Goal: Task Accomplishment & Management: Manage account settings

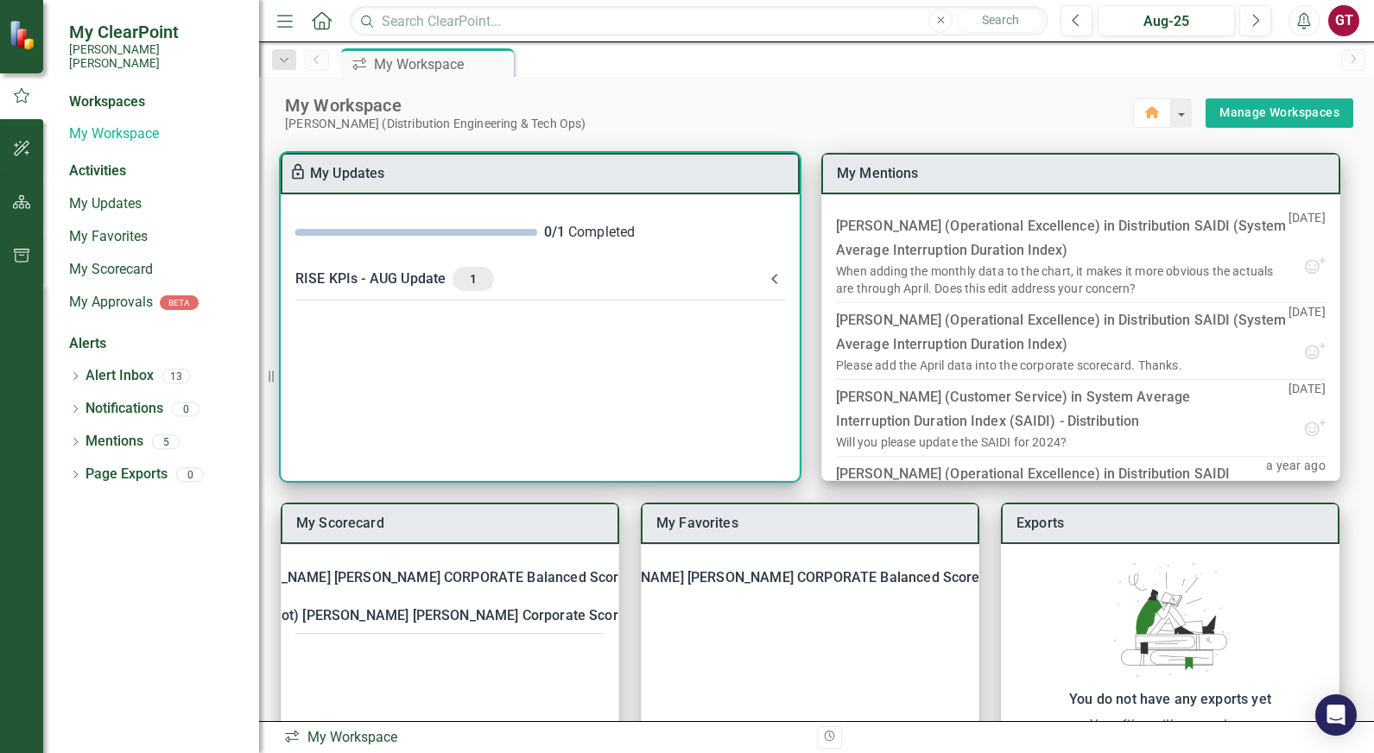
click at [483, 279] on span "1" at bounding box center [473, 279] width 28 height 16
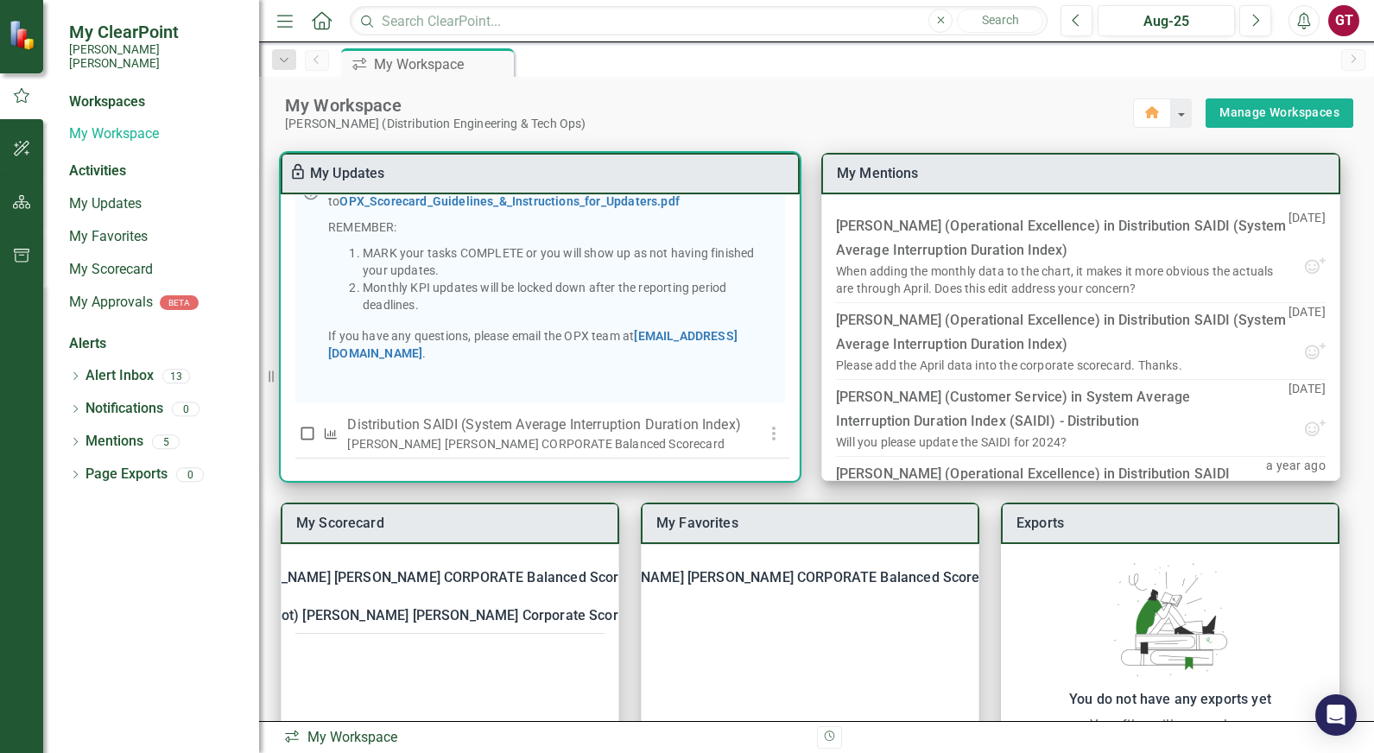
scroll to position [346, 0]
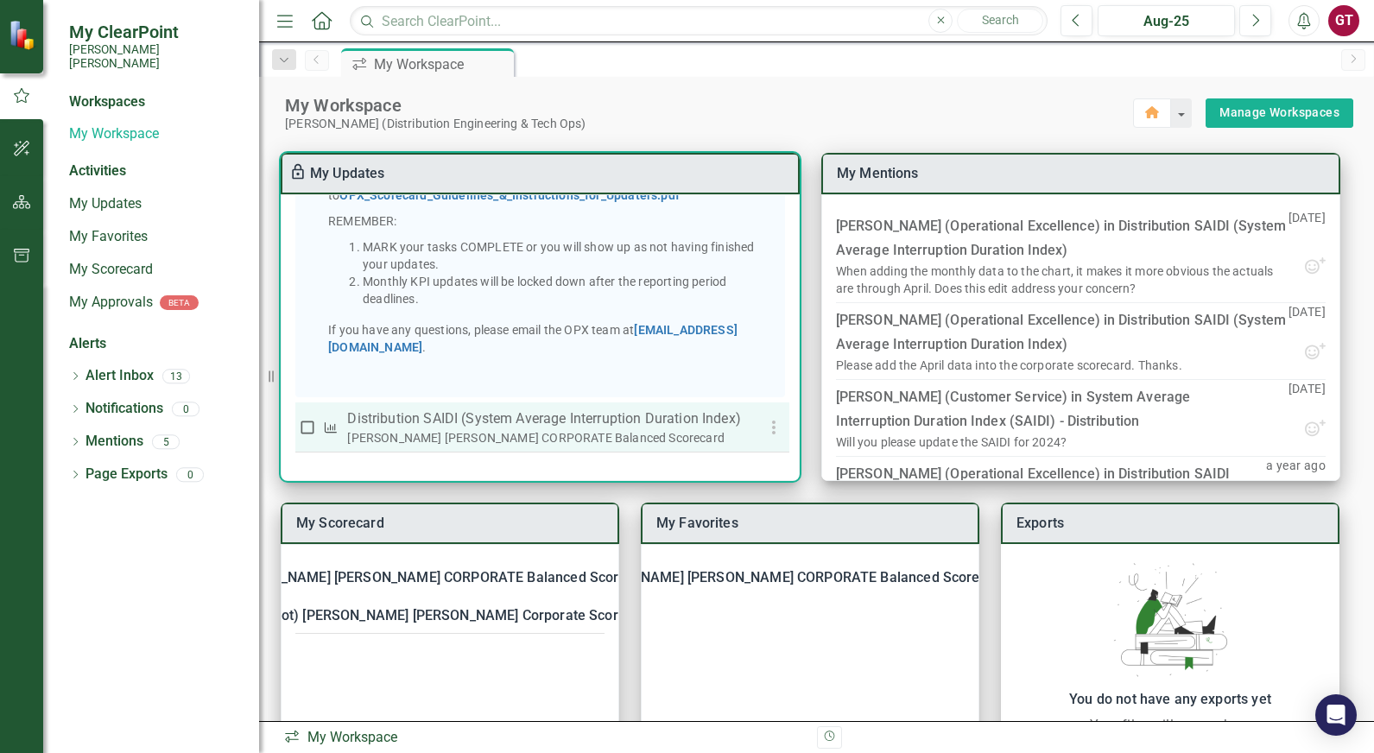
click at [532, 429] on div "[PERSON_NAME] [PERSON_NAME] CORPORATE Balanced Scorecard" at bounding box center [543, 437] width 393 height 17
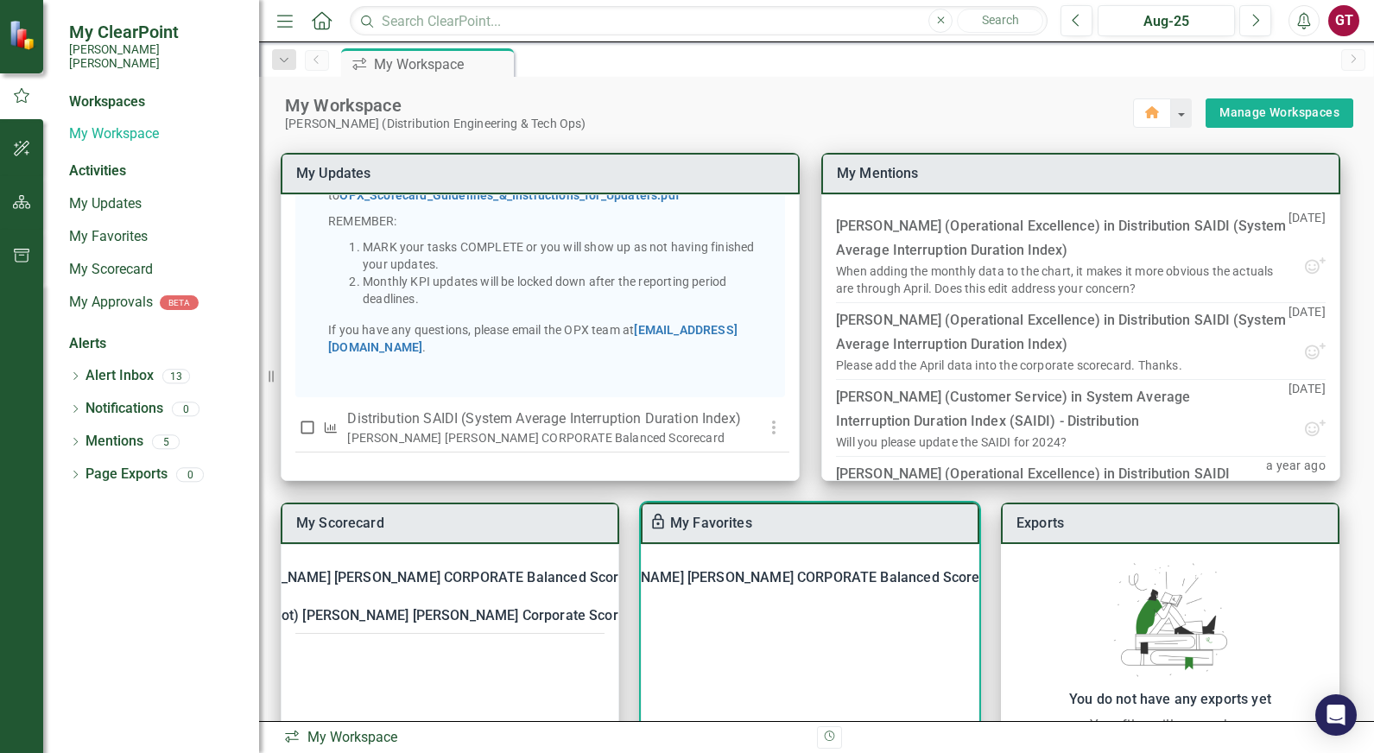
click at [764, 581] on div "[PERSON_NAME] [PERSON_NAME] CORPORATE Balanced Scorecard" at bounding box center [793, 577] width 430 height 24
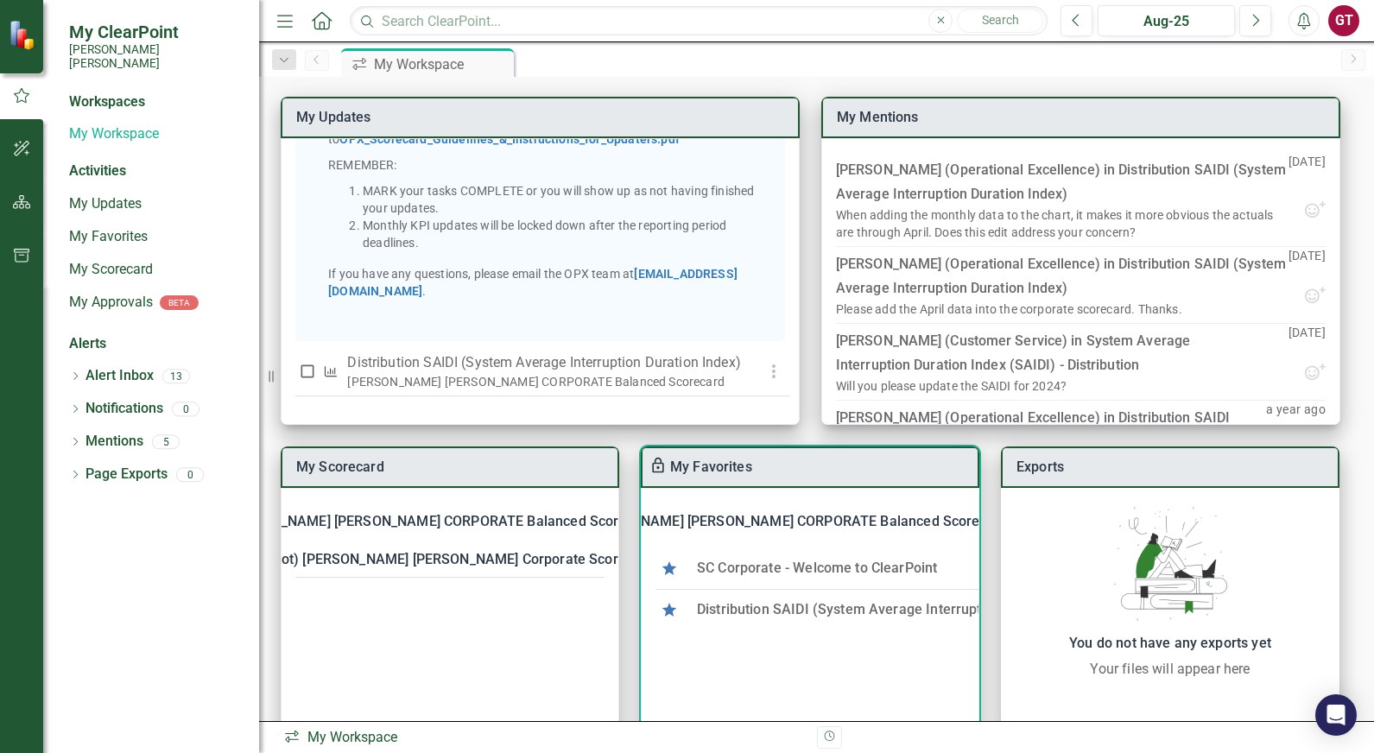
scroll to position [86, 0]
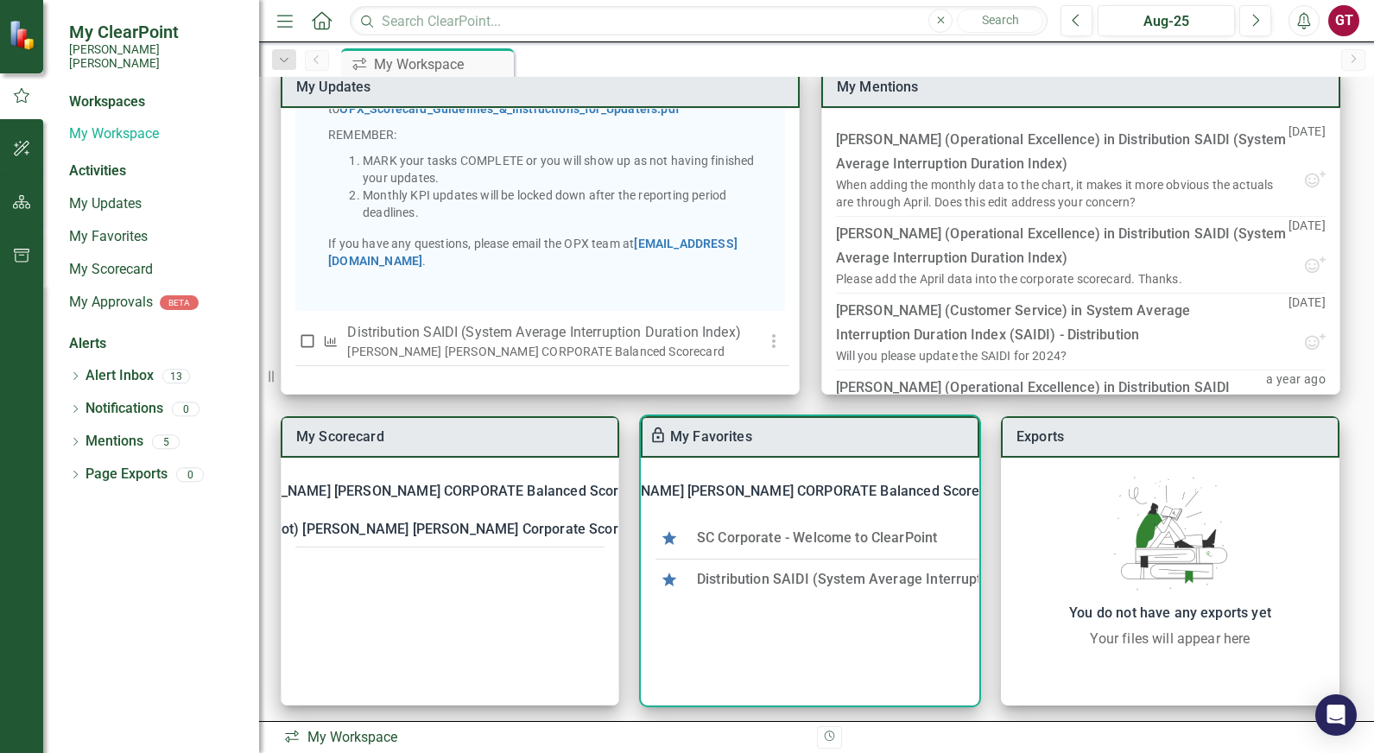
click at [764, 584] on link "Distribution SAIDI (System Average Interruption Duration Index)" at bounding box center [899, 579] width 405 height 16
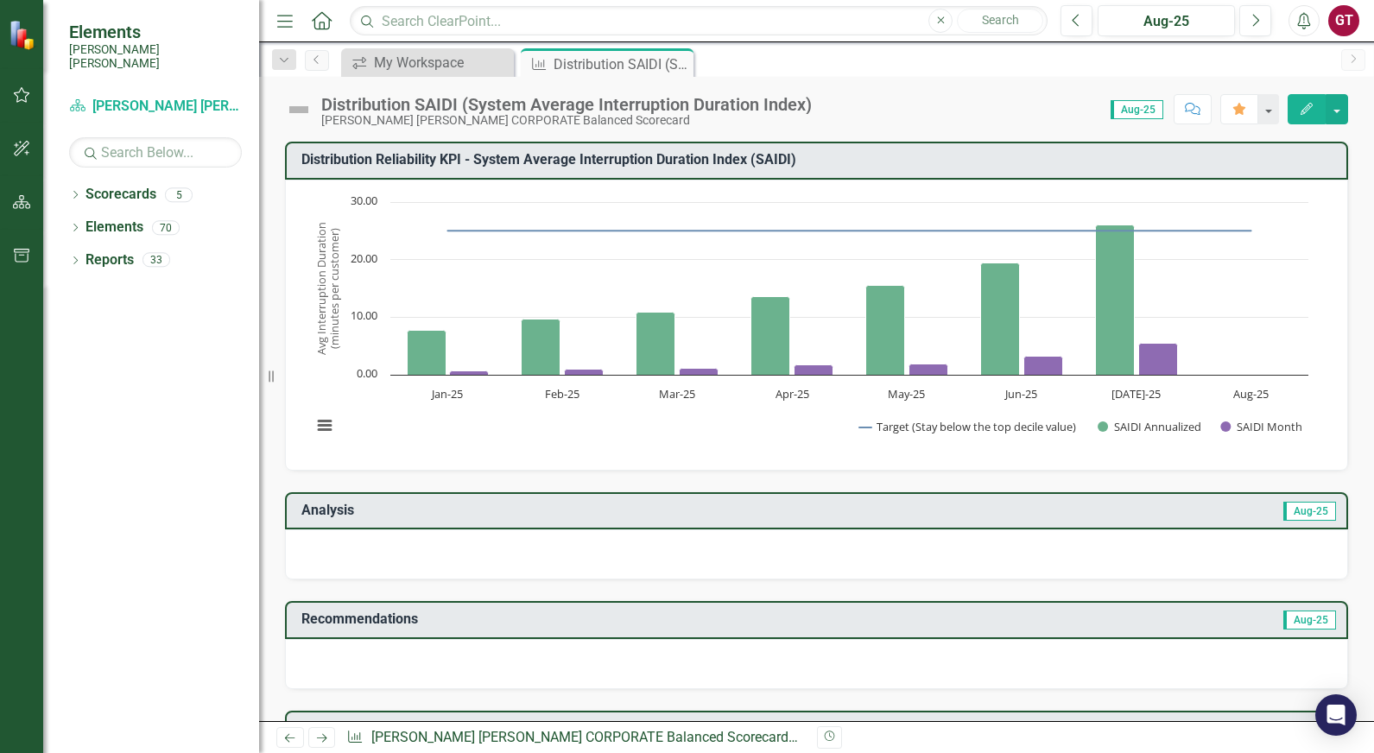
click at [1304, 105] on icon "Edit" at bounding box center [1306, 109] width 16 height 12
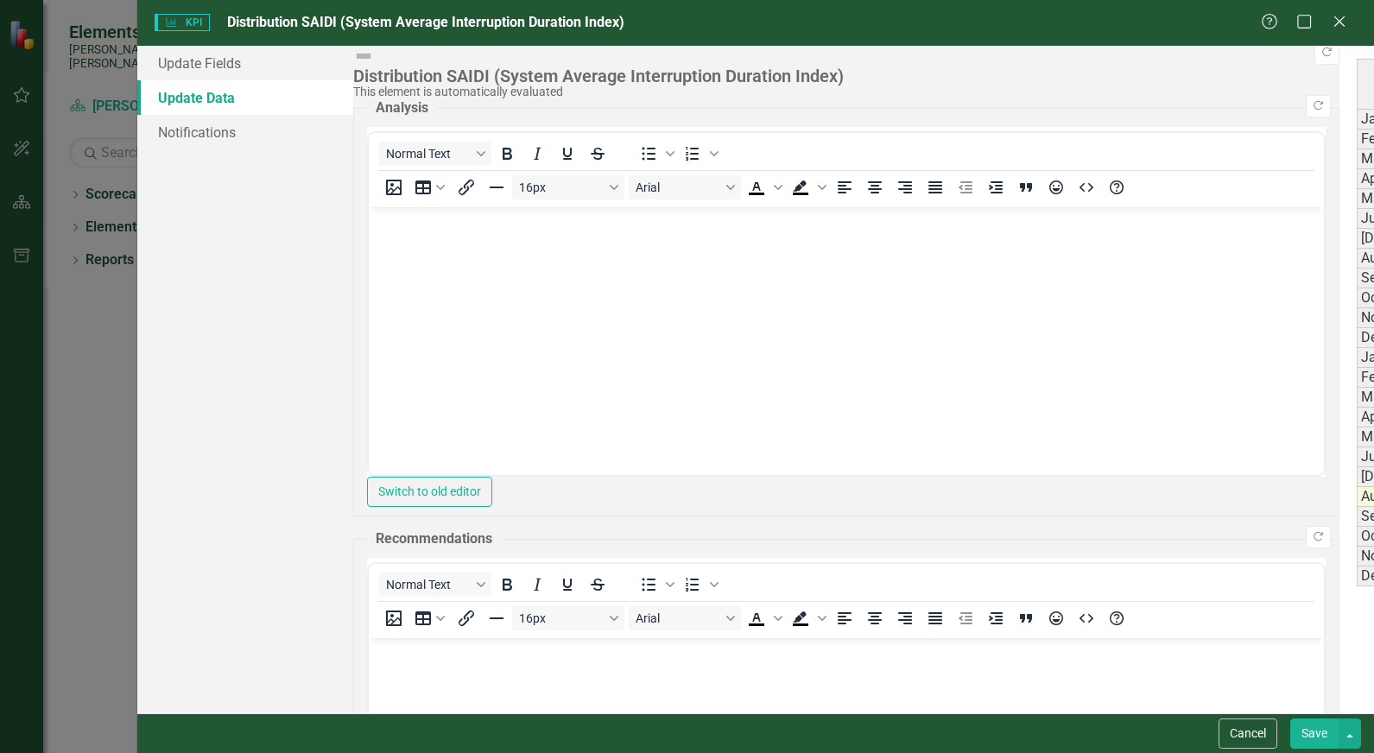
type textarea "3813221"
type textarea "215106"
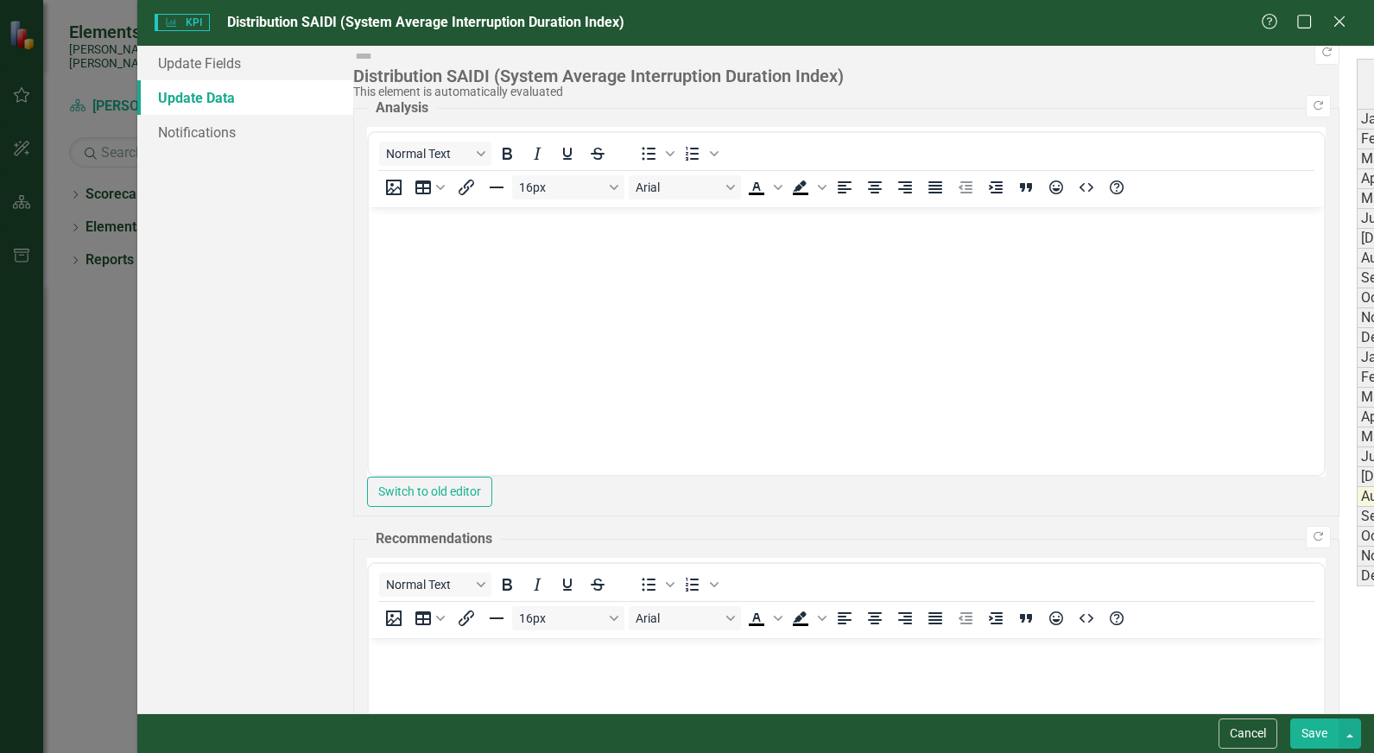
click at [1309, 734] on button "Save" at bounding box center [1314, 733] width 48 height 30
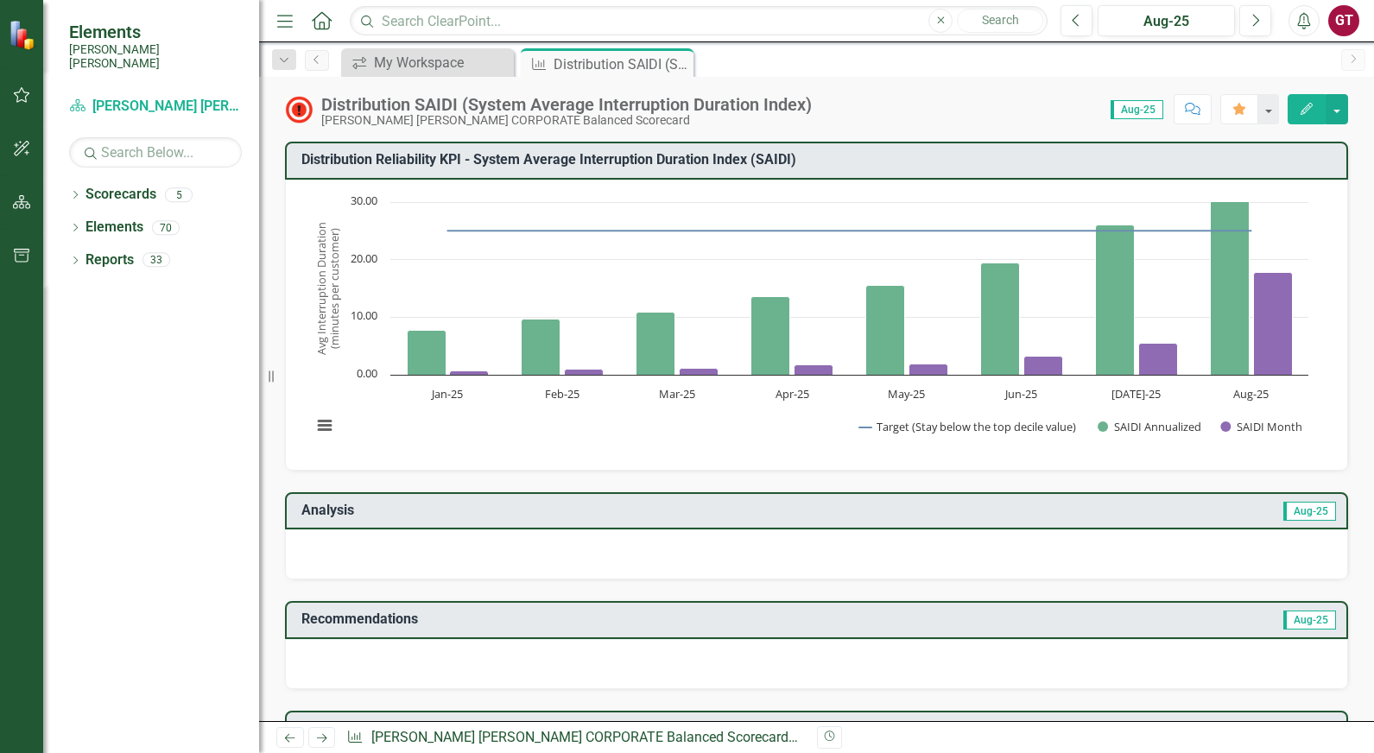
click at [1306, 109] on icon "button" at bounding box center [1306, 109] width 12 height 12
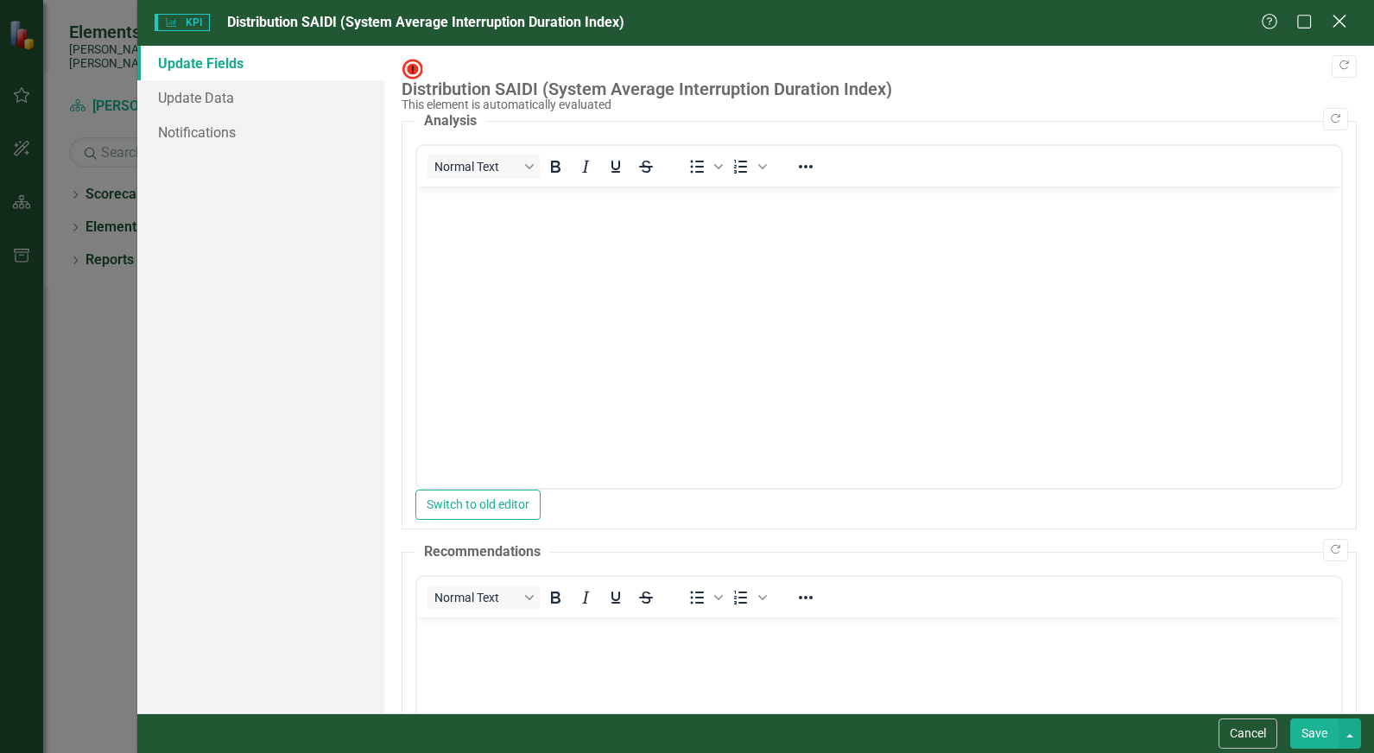
click at [1346, 20] on icon "Close" at bounding box center [1339, 21] width 22 height 16
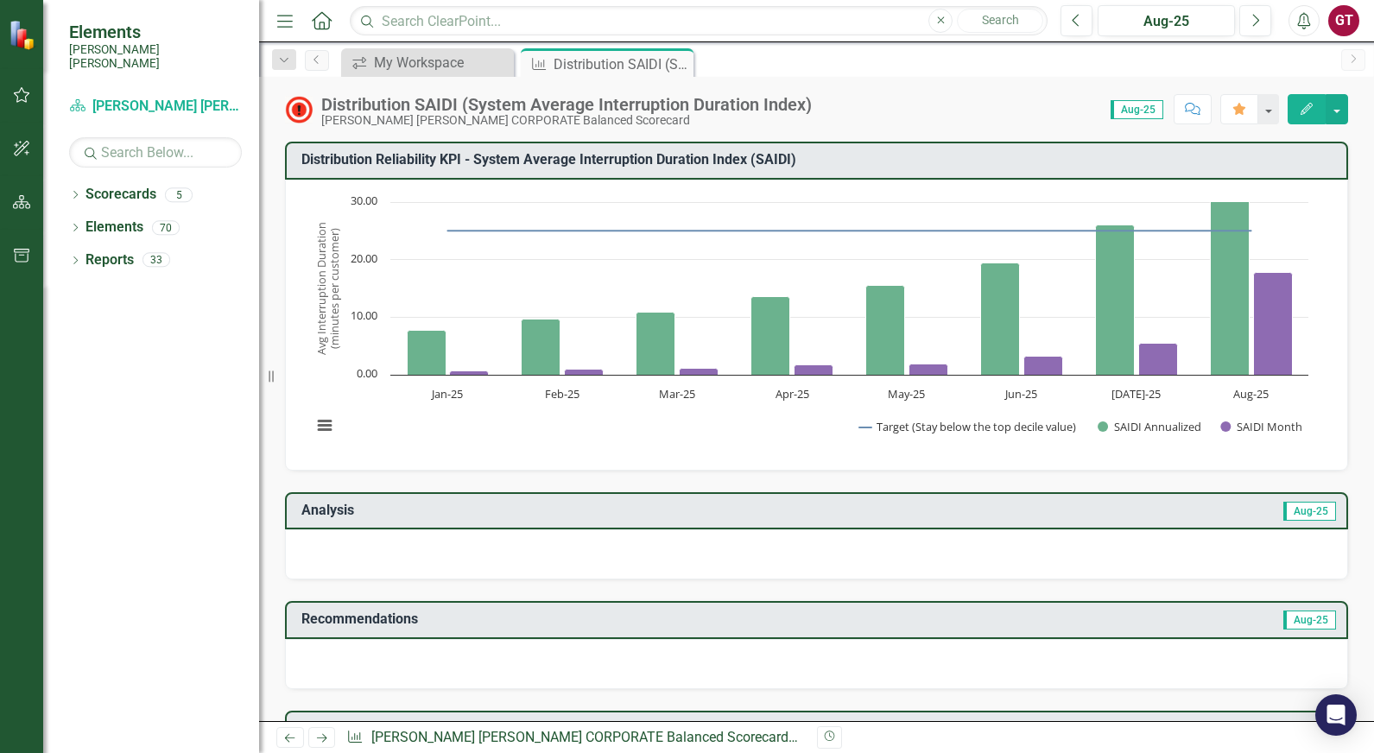
click at [1142, 114] on span "Aug-25" at bounding box center [1136, 109] width 53 height 19
click at [1311, 110] on icon "Edit" at bounding box center [1306, 109] width 16 height 12
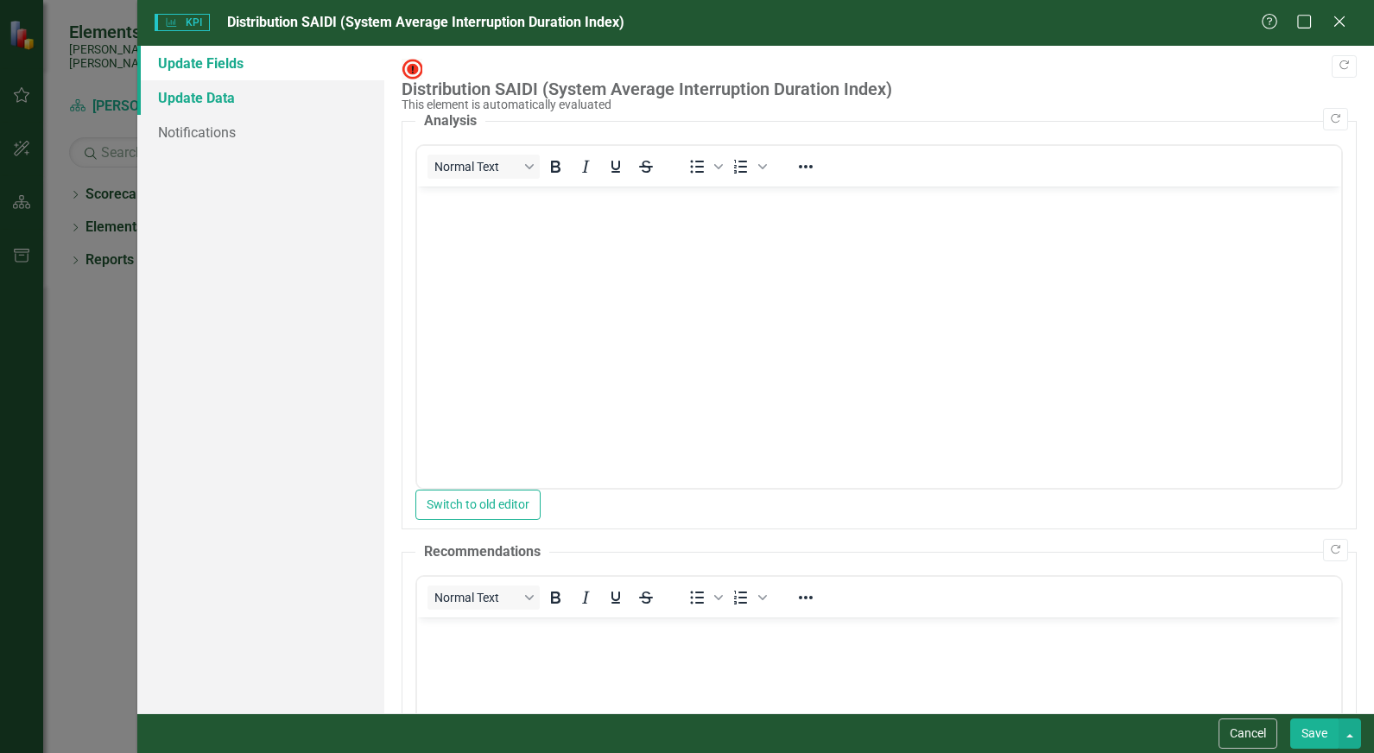
click at [222, 101] on link "Update Data" at bounding box center [260, 97] width 247 height 35
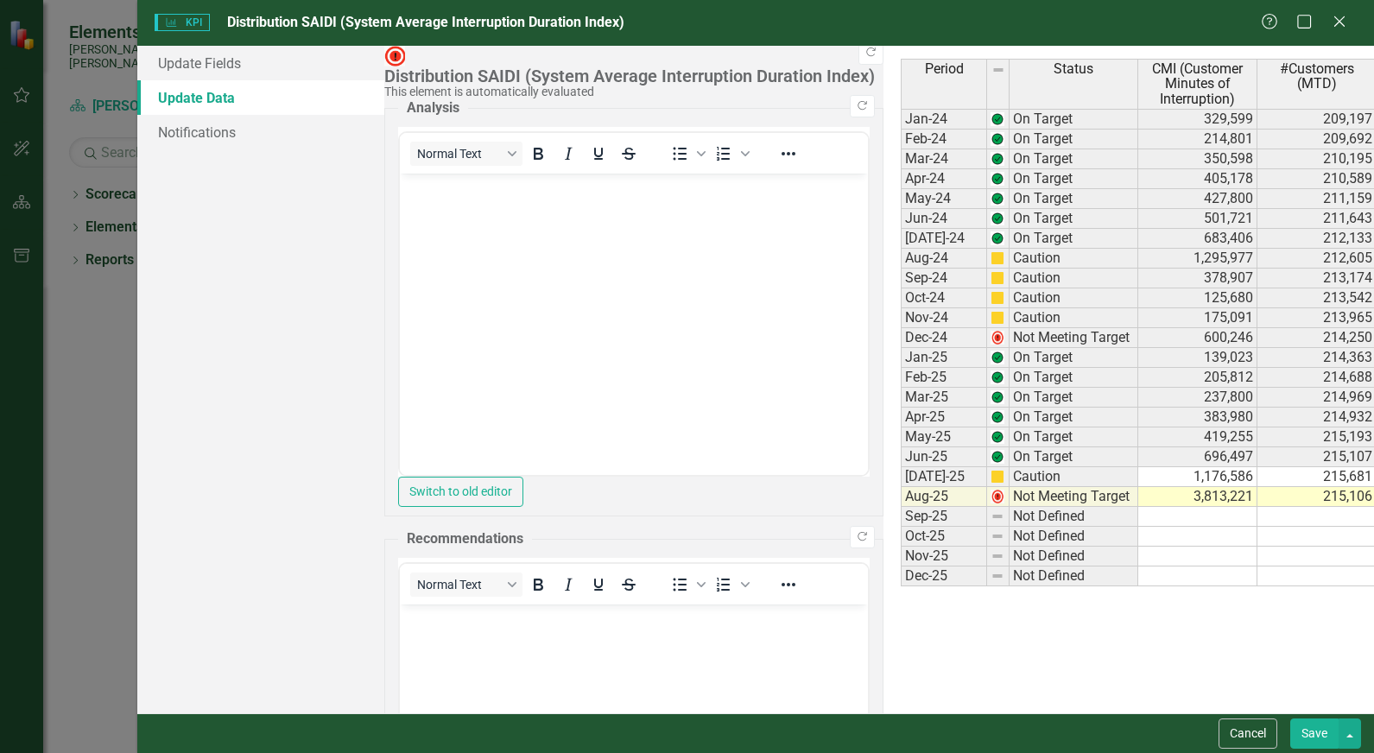
click at [1138, 497] on td "3,813,221" at bounding box center [1197, 497] width 119 height 20
type textarea "215915"
click at [1309, 729] on button "Save" at bounding box center [1314, 733] width 48 height 30
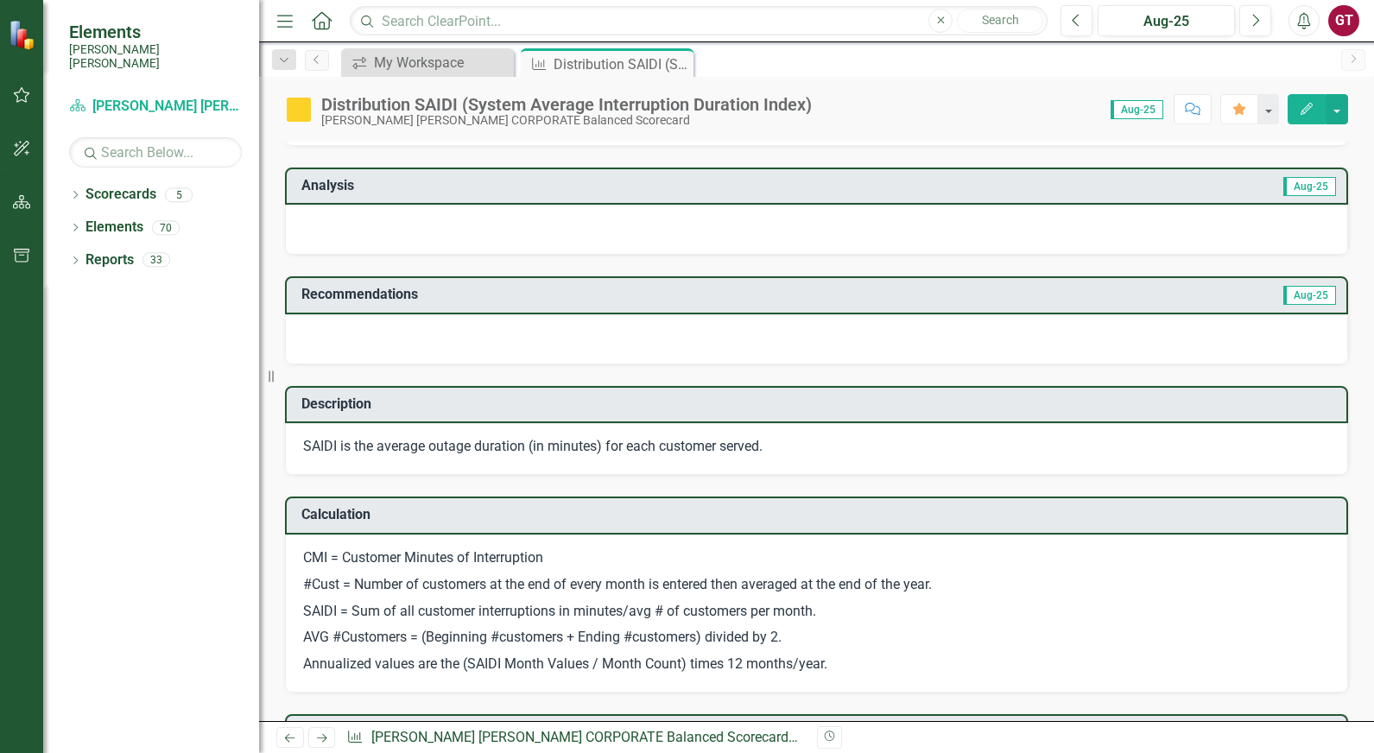
scroll to position [173, 0]
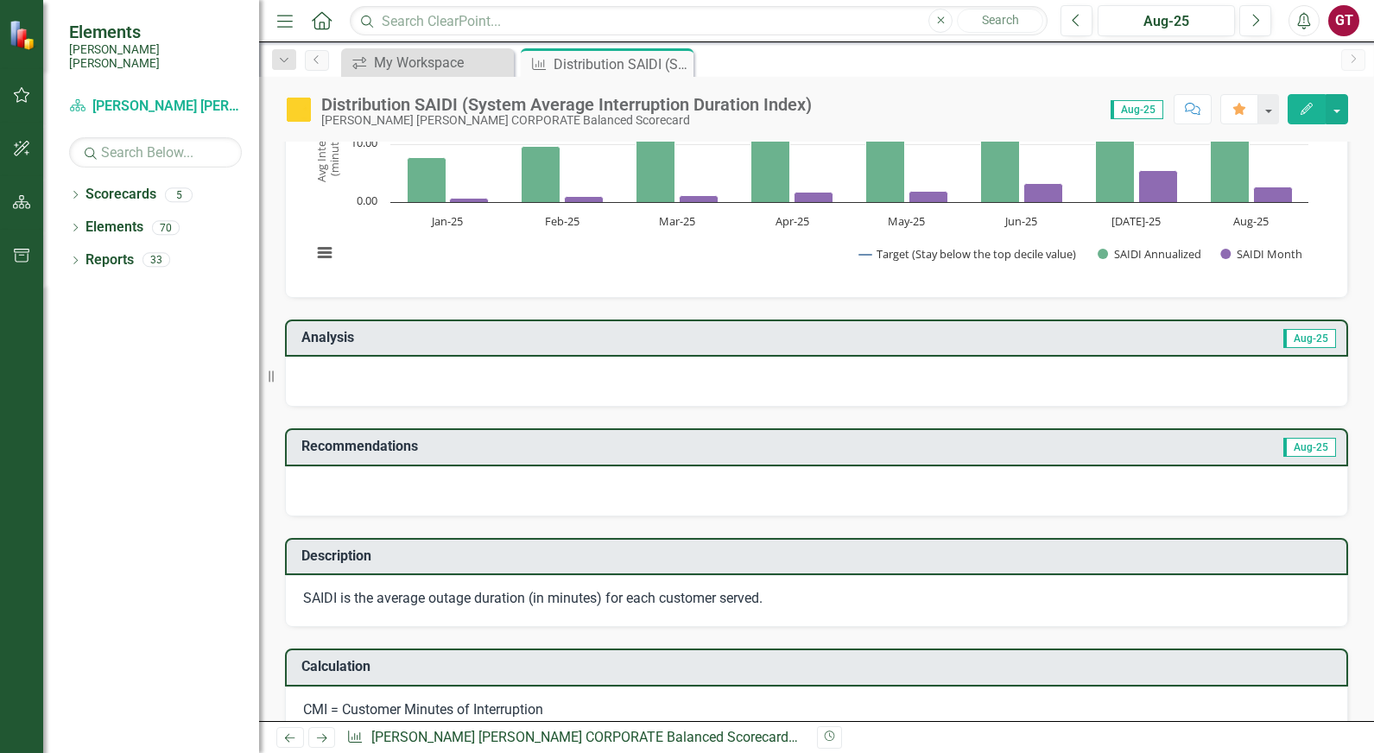
click at [1321, 338] on span "Aug-25" at bounding box center [1309, 338] width 53 height 19
click at [1315, 106] on button "Edit" at bounding box center [1306, 109] width 38 height 30
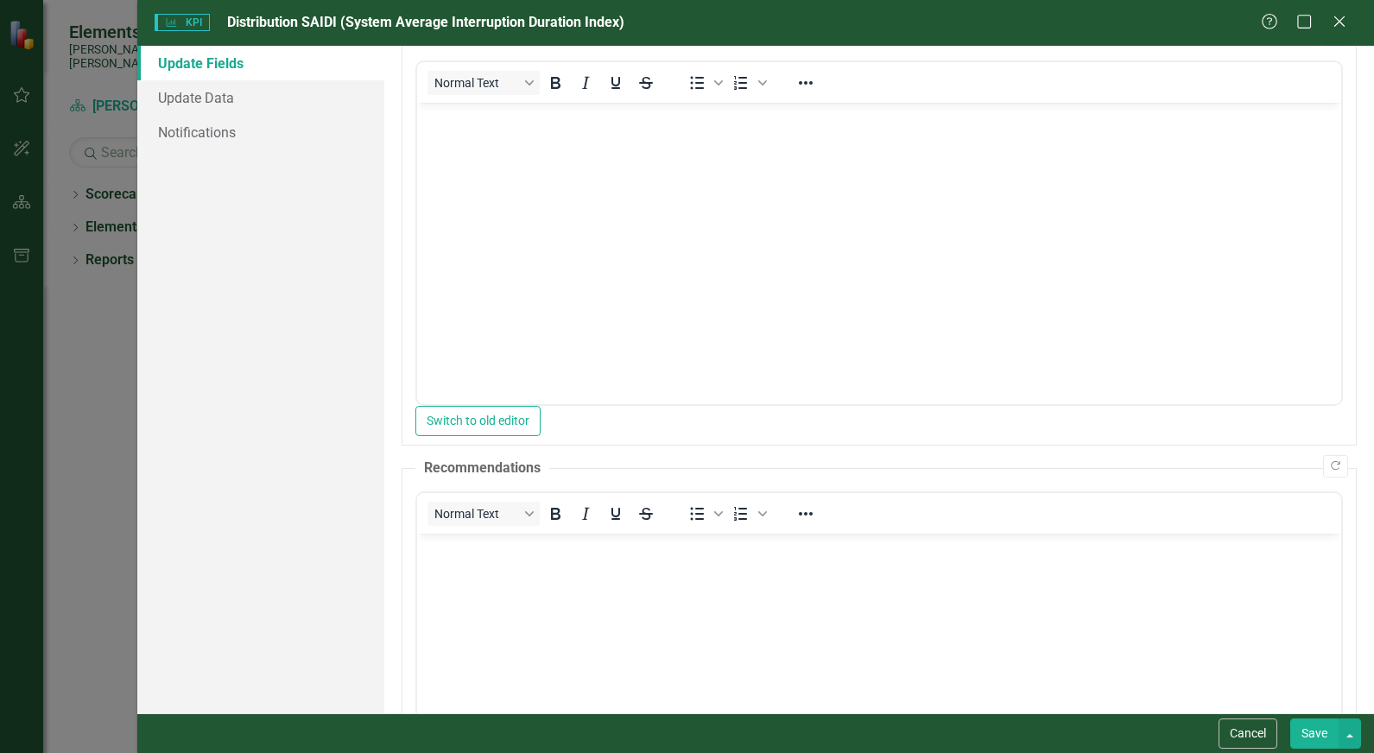
scroll to position [0, 0]
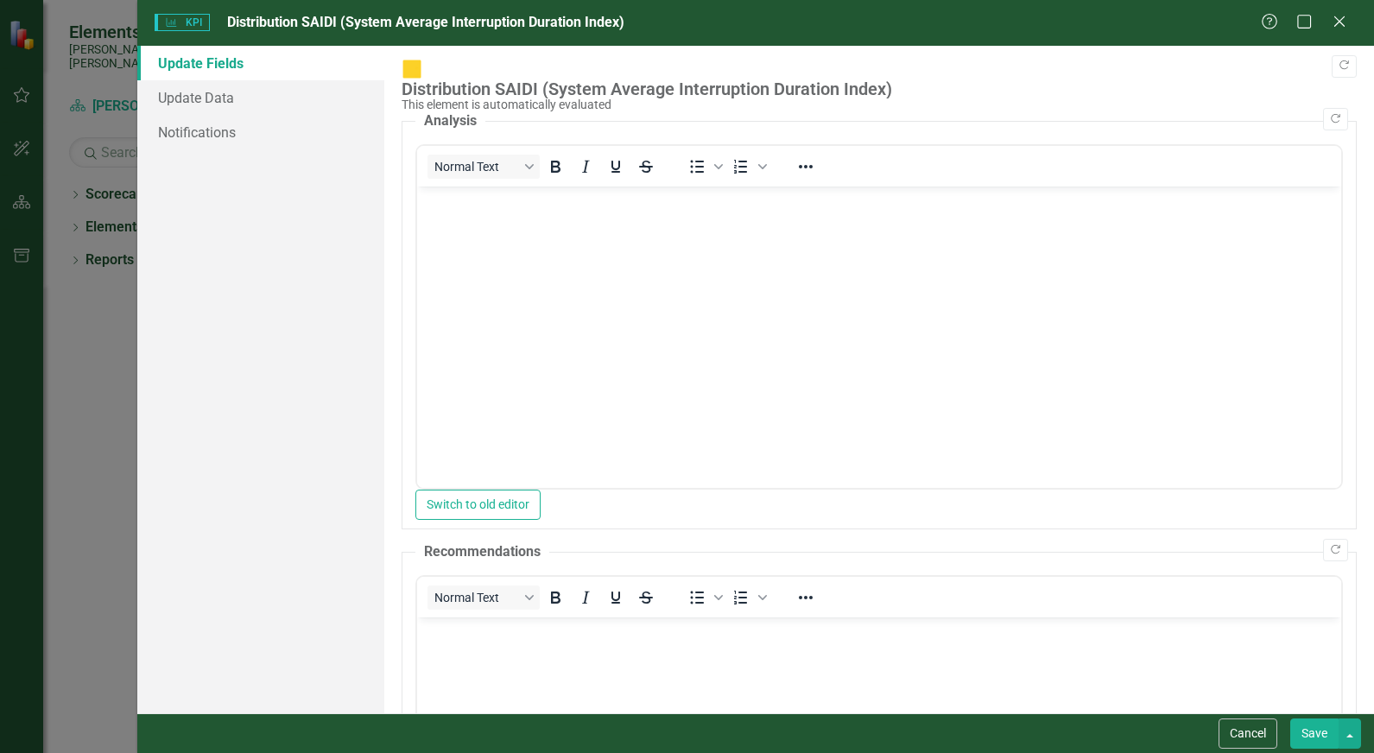
click at [760, 360] on body "Rich Text Area. Press ALT-0 for help." at bounding box center [879, 315] width 924 height 259
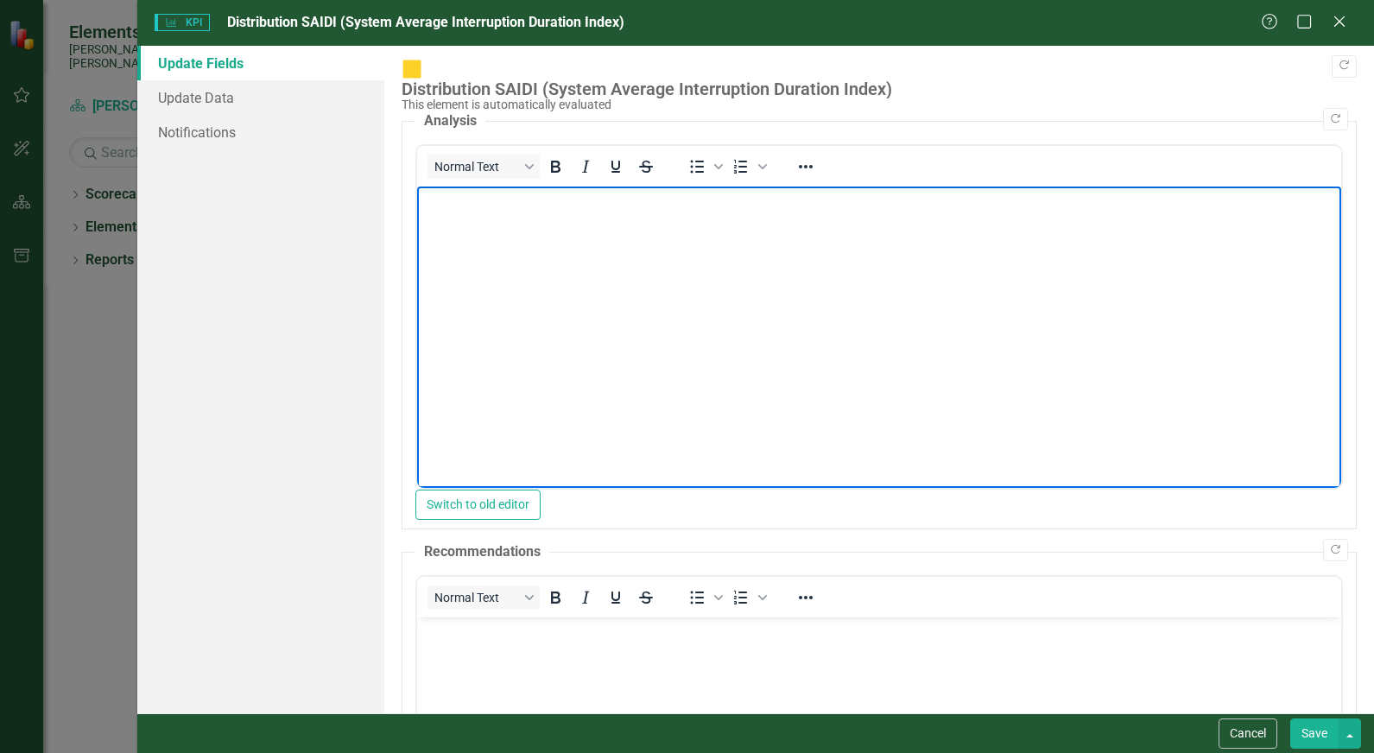
click at [1349, 16] on div "Help Maximize Close" at bounding box center [1308, 23] width 96 height 20
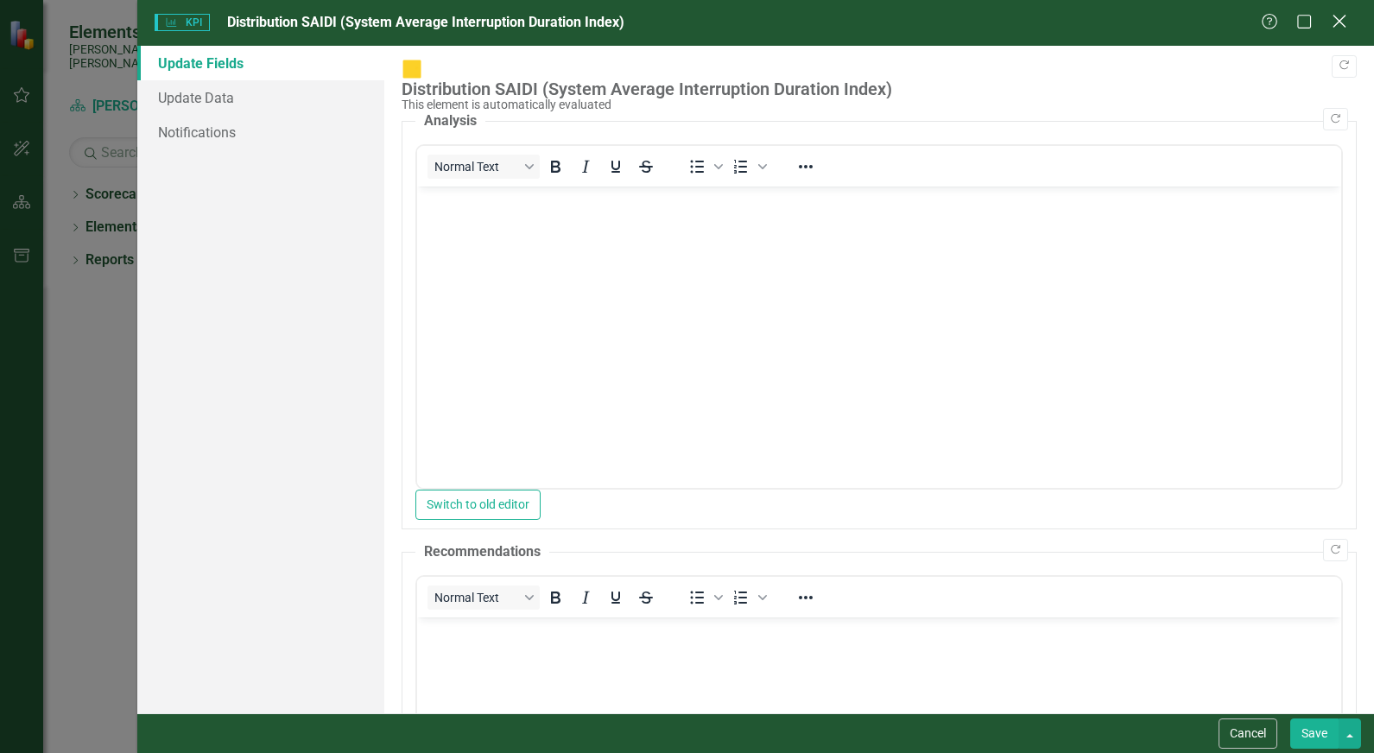
click at [1337, 21] on icon "Close" at bounding box center [1339, 21] width 22 height 16
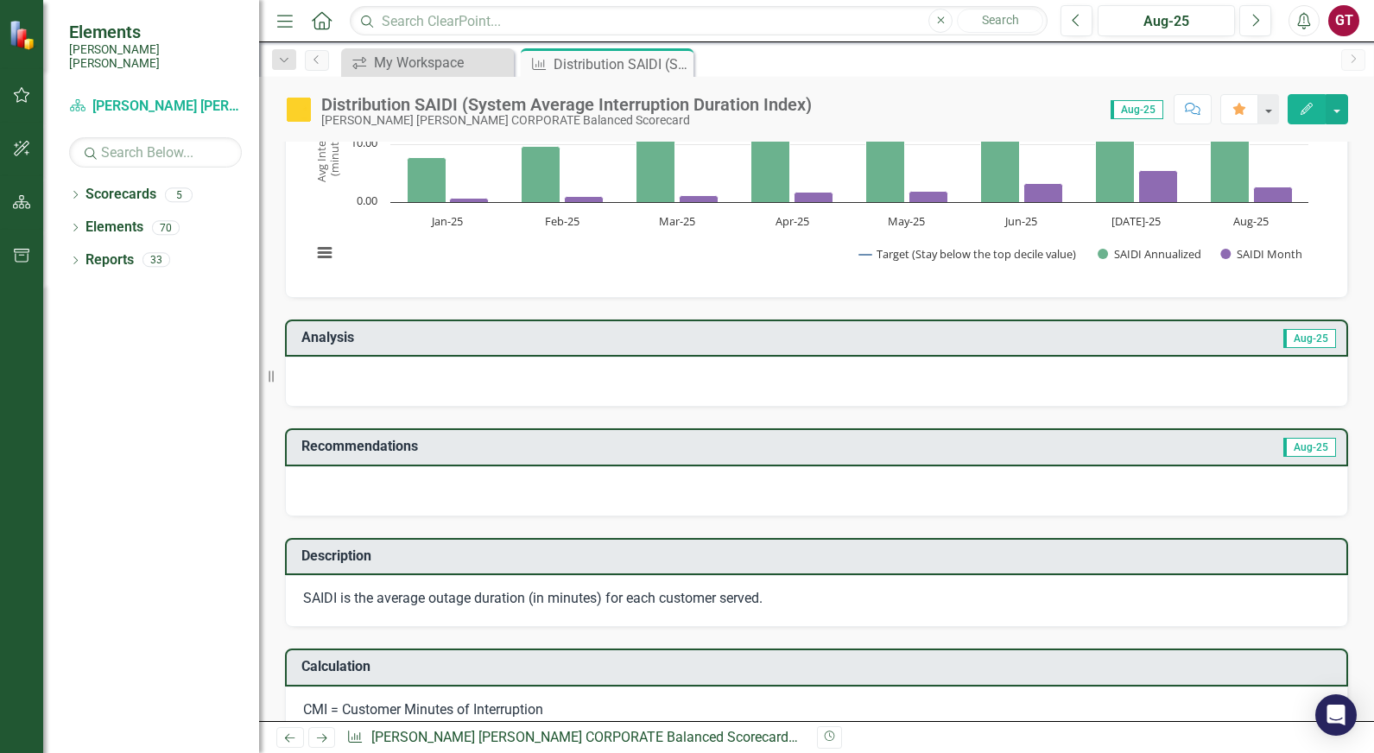
click at [584, 389] on div at bounding box center [816, 382] width 1063 height 50
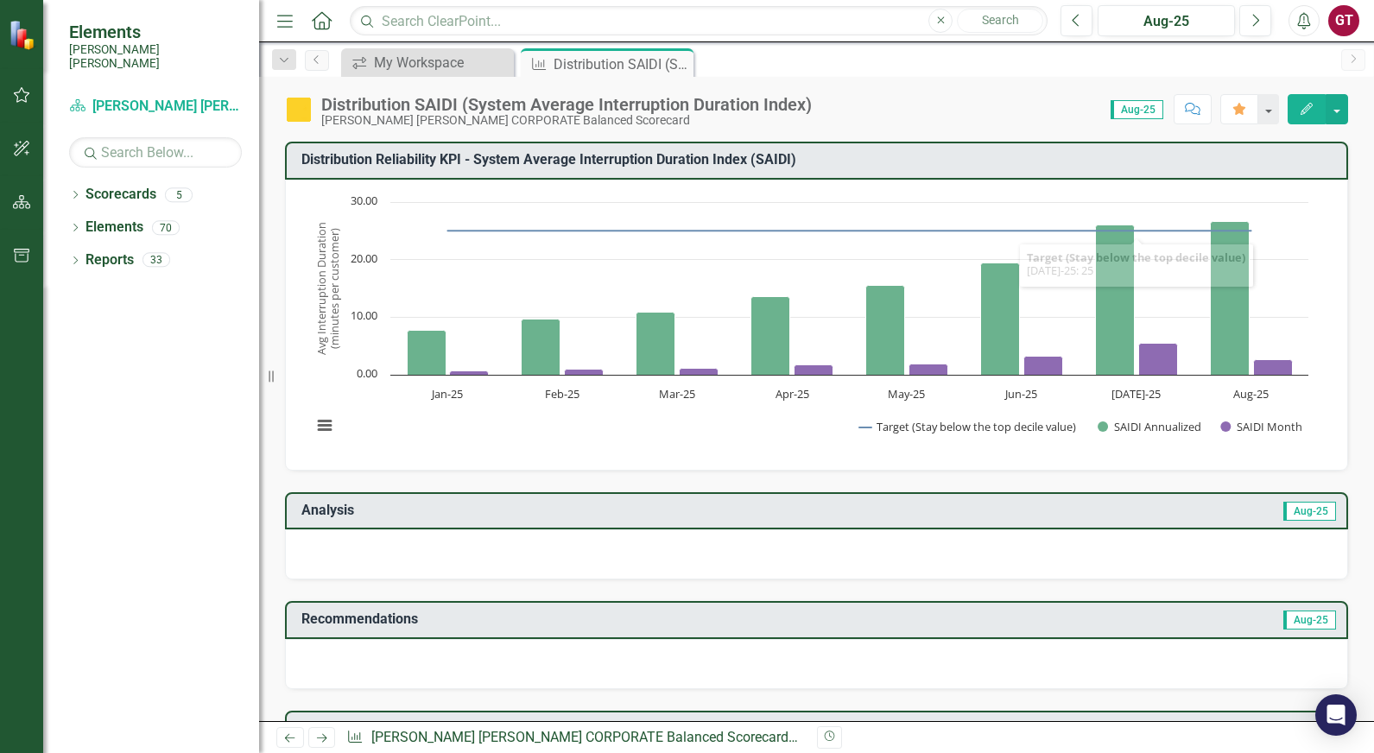
click at [1143, 107] on span "Aug-25" at bounding box center [1136, 109] width 53 height 19
click at [1076, 22] on icon "Previous" at bounding box center [1075, 21] width 9 height 16
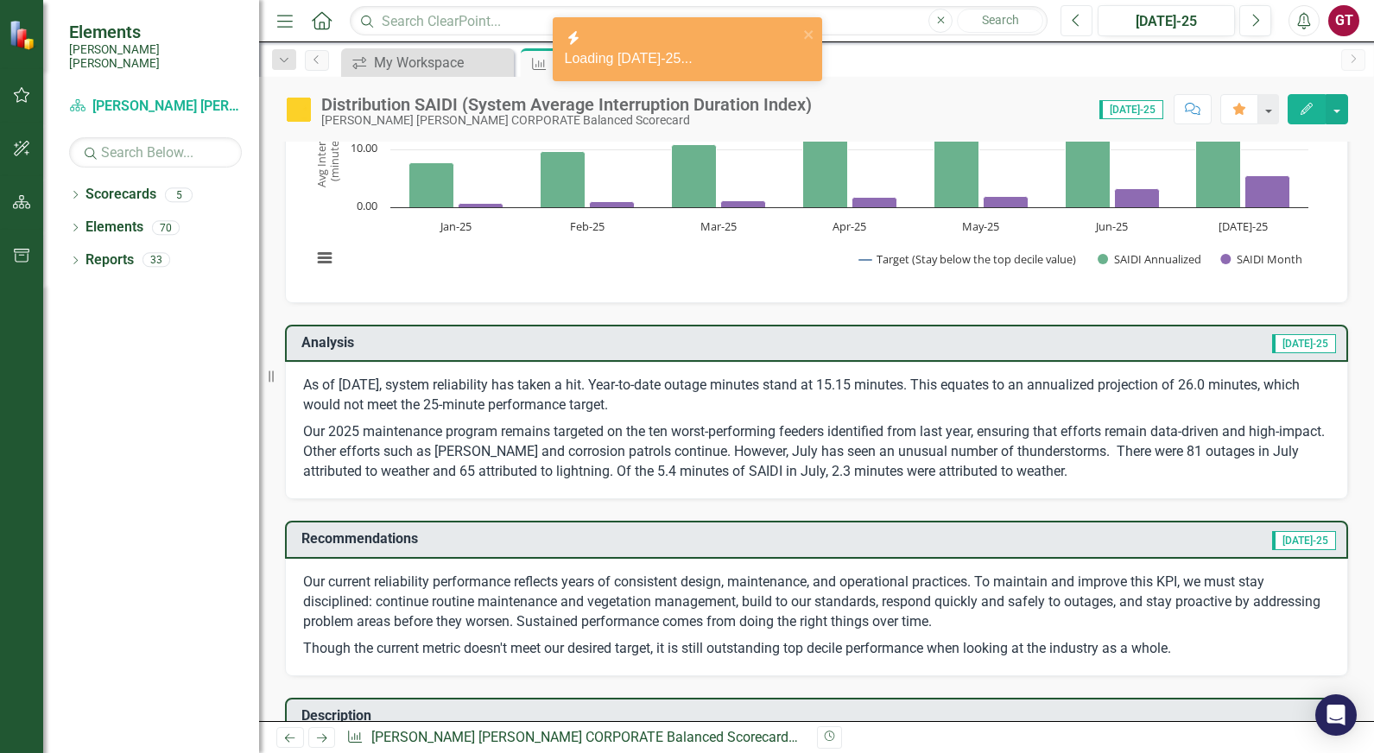
scroll to position [173, 0]
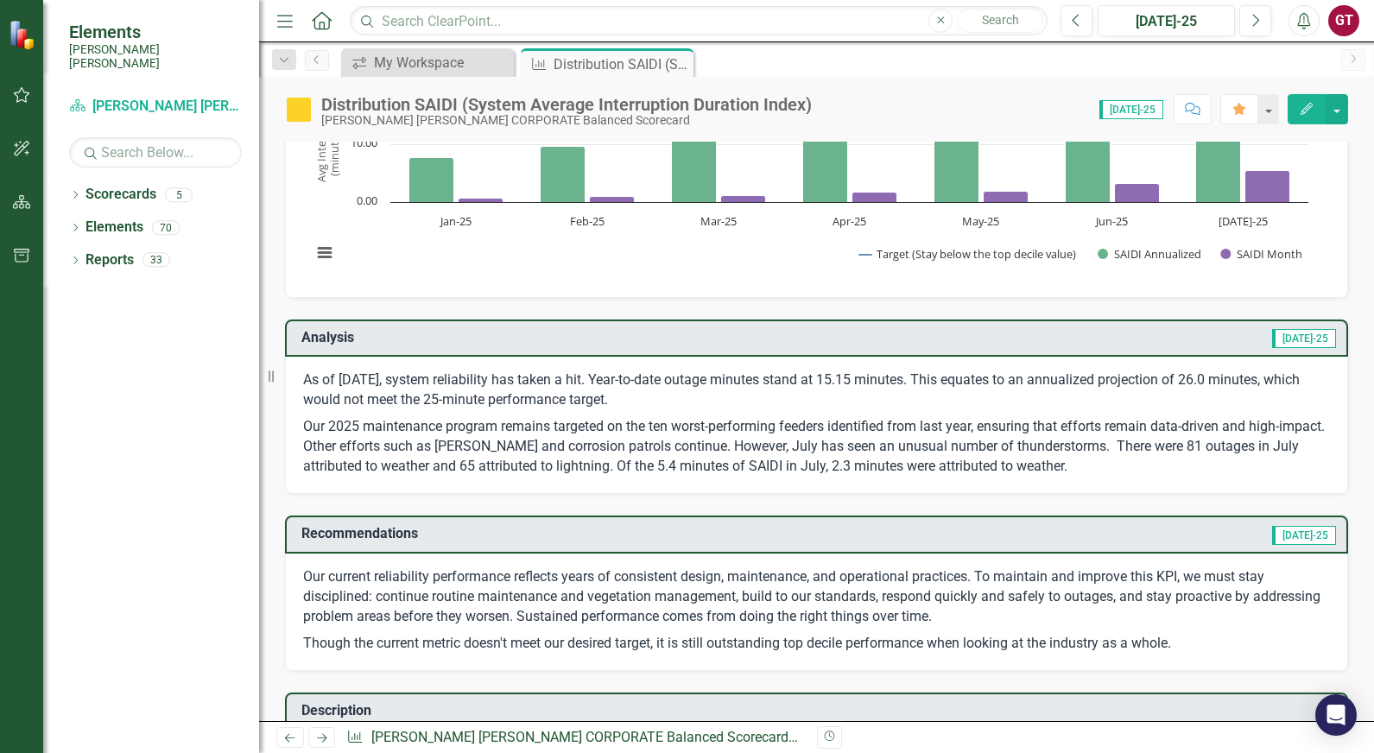
click at [1260, 406] on p "As of [DATE], system reliability has taken a hit. Year-to-date outage minutes s…" at bounding box center [816, 391] width 1026 height 43
click at [1306, 343] on span "[DATE]-25" at bounding box center [1304, 338] width 64 height 19
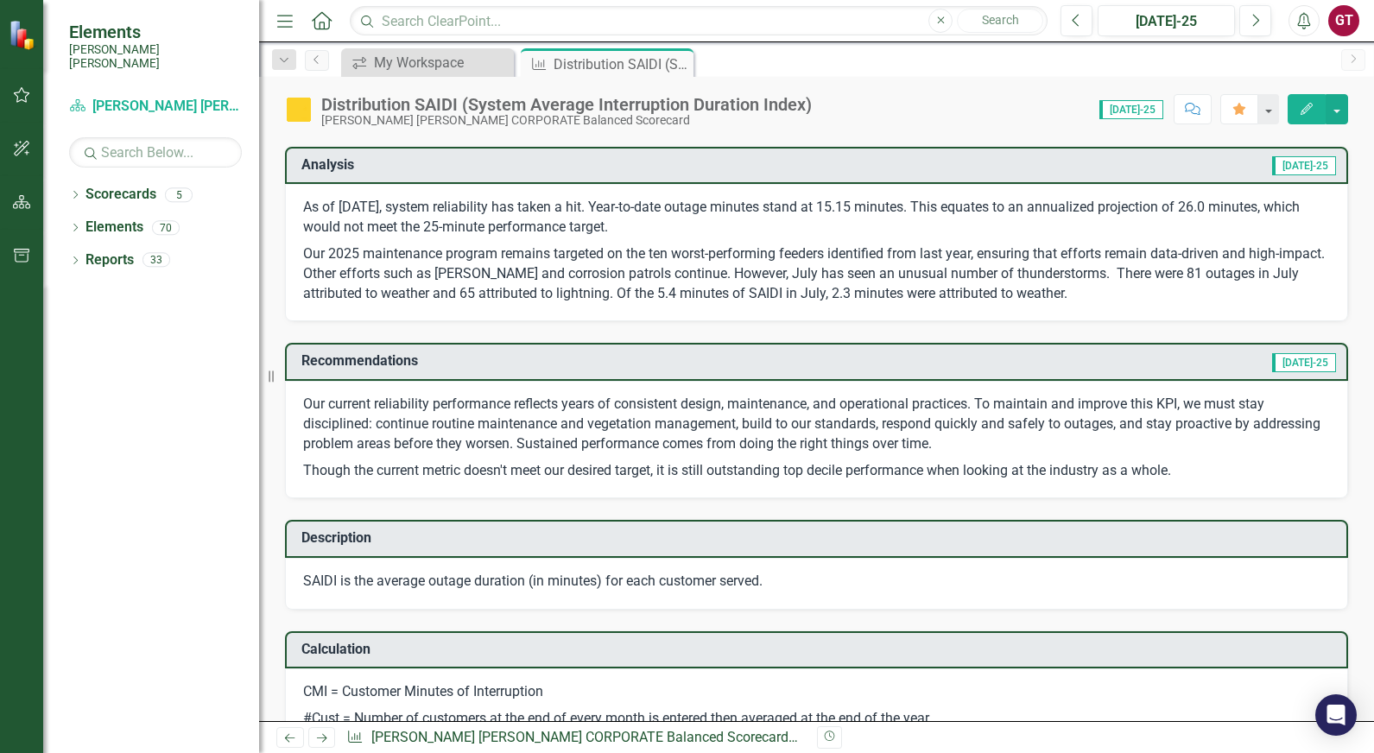
scroll to position [259, 0]
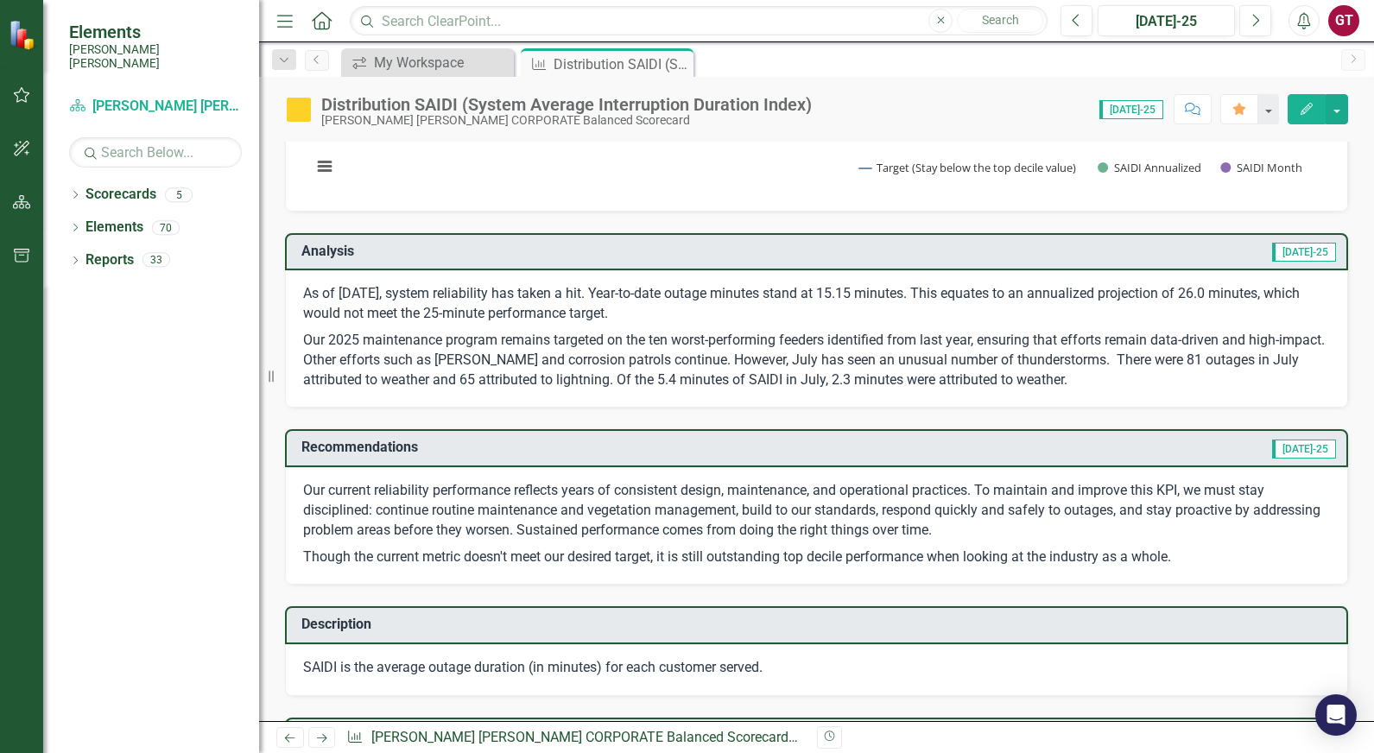
click at [868, 296] on p "As of [DATE], system reliability has taken a hit. Year-to-date outage minutes s…" at bounding box center [816, 305] width 1026 height 43
click at [713, 287] on p "As of [DATE], system reliability has taken a hit. Year-to-date outage minutes s…" at bounding box center [816, 305] width 1026 height 43
drag, startPoint x: 610, startPoint y: 294, endPoint x: 768, endPoint y: 341, distance: 165.6
click at [768, 341] on span "As of [DATE], system reliability has taken a hit. Year-to-date outage minutes s…" at bounding box center [816, 336] width 1026 height 105
click at [1317, 249] on span "[DATE]-25" at bounding box center [1304, 252] width 64 height 19
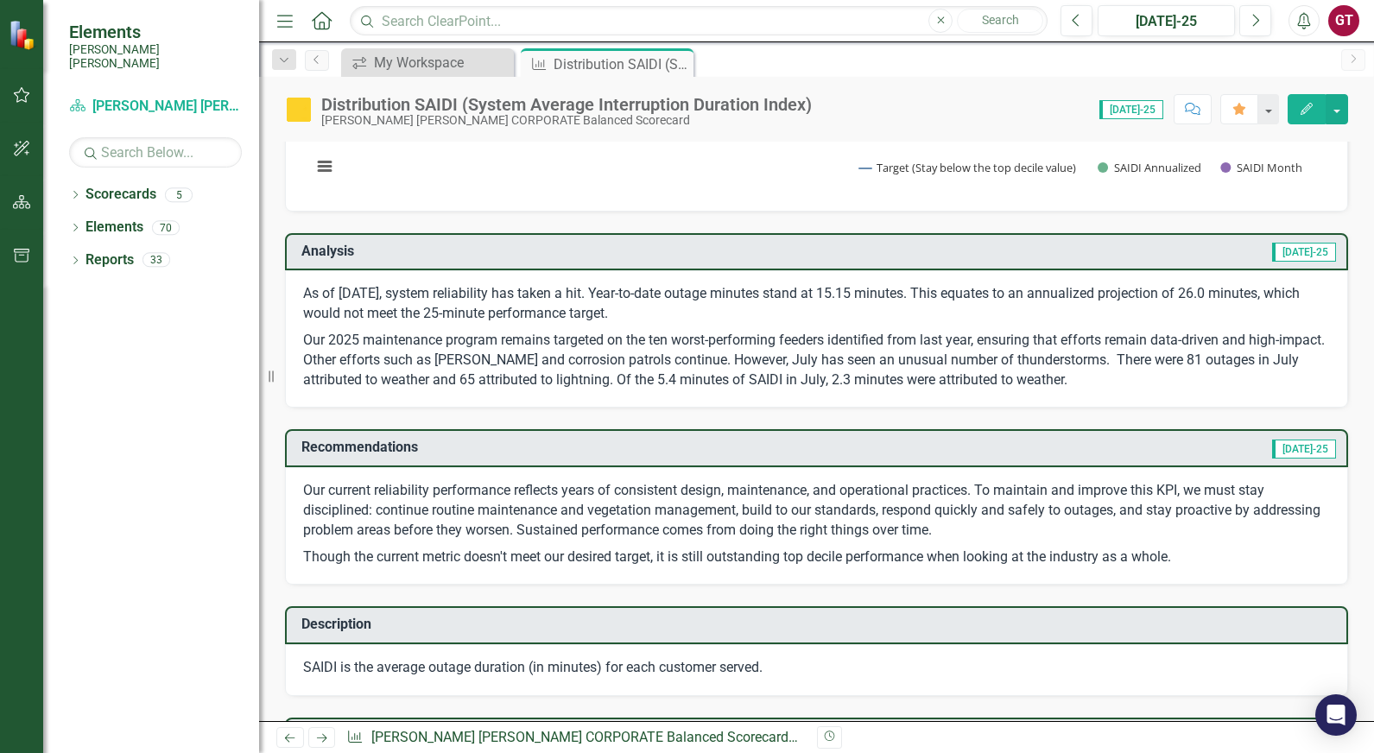
click at [1310, 109] on icon "Edit" at bounding box center [1306, 109] width 16 height 12
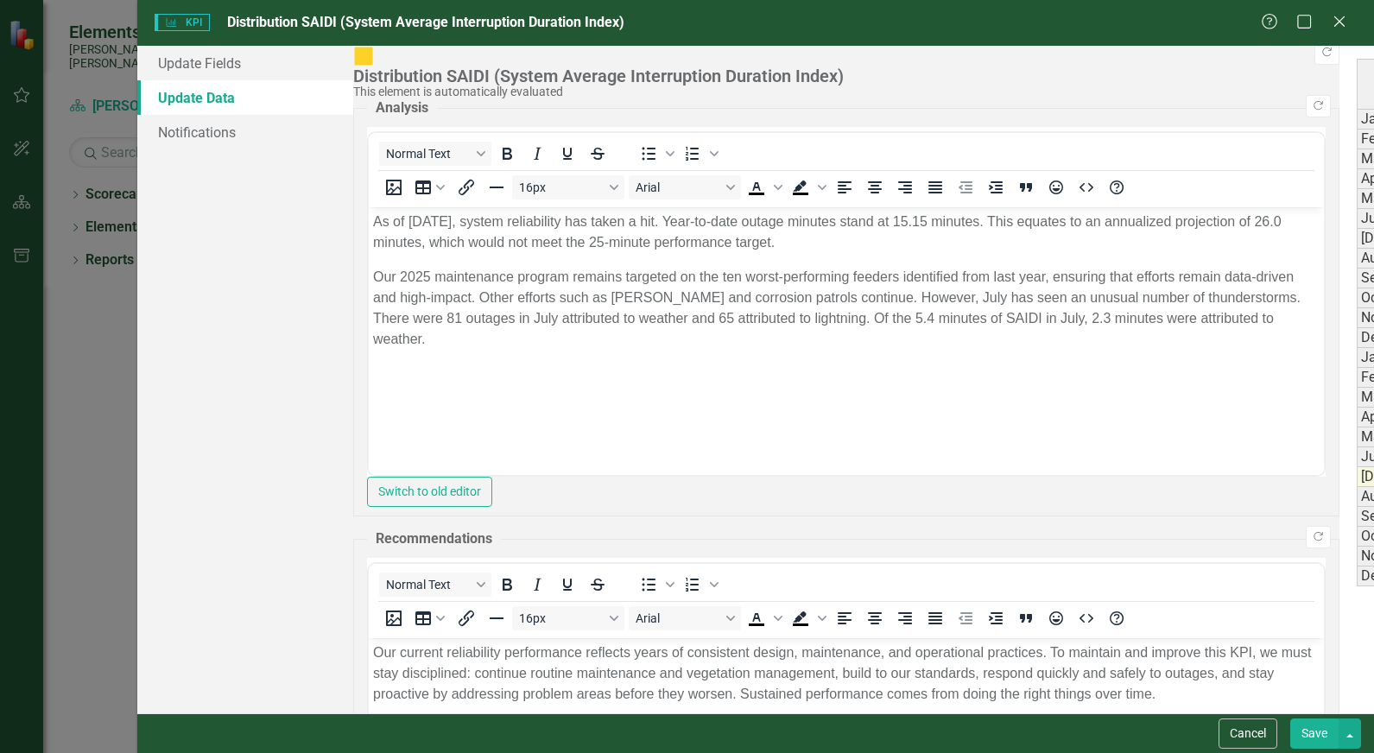
scroll to position [0, 0]
click at [225, 67] on link "Update Fields" at bounding box center [245, 63] width 216 height 35
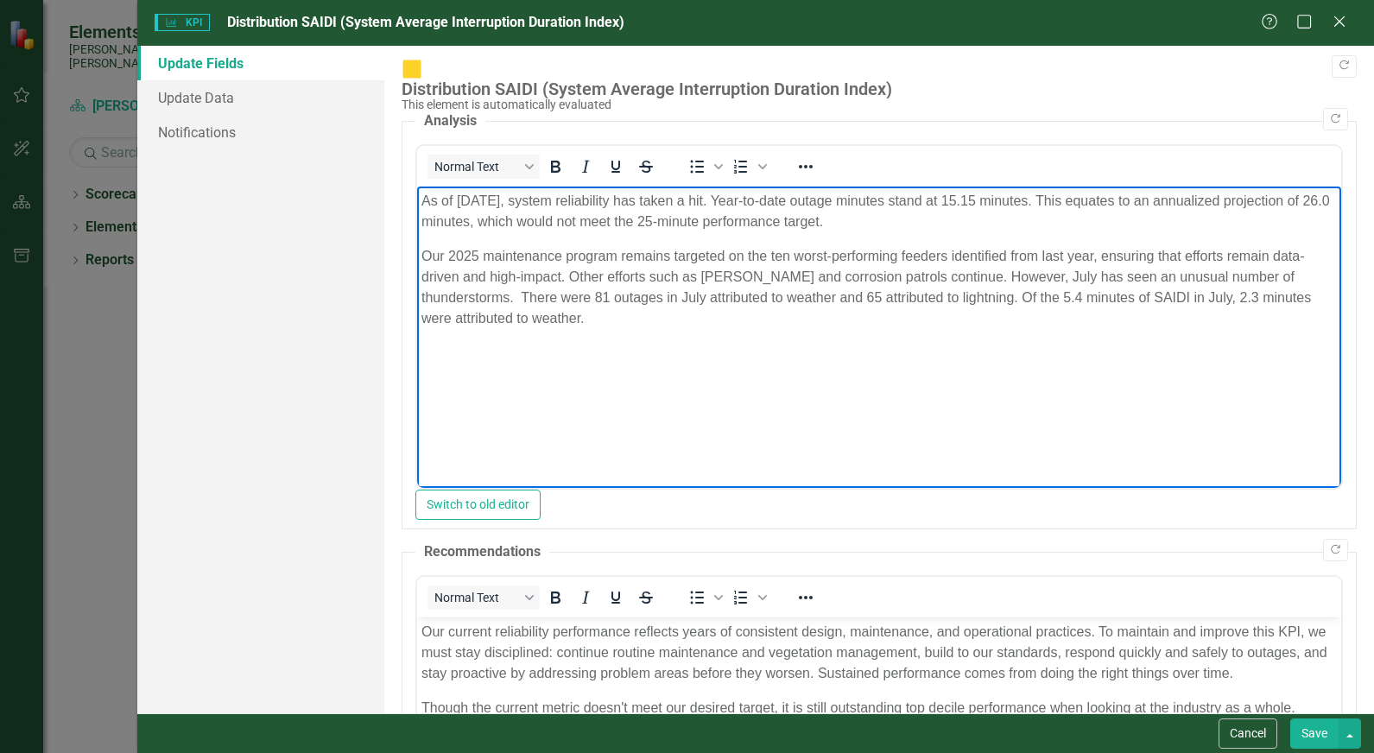
click at [990, 332] on body "As of [DATE], system reliability has taken a hit. Year-to-date outage minutes s…" at bounding box center [879, 315] width 924 height 259
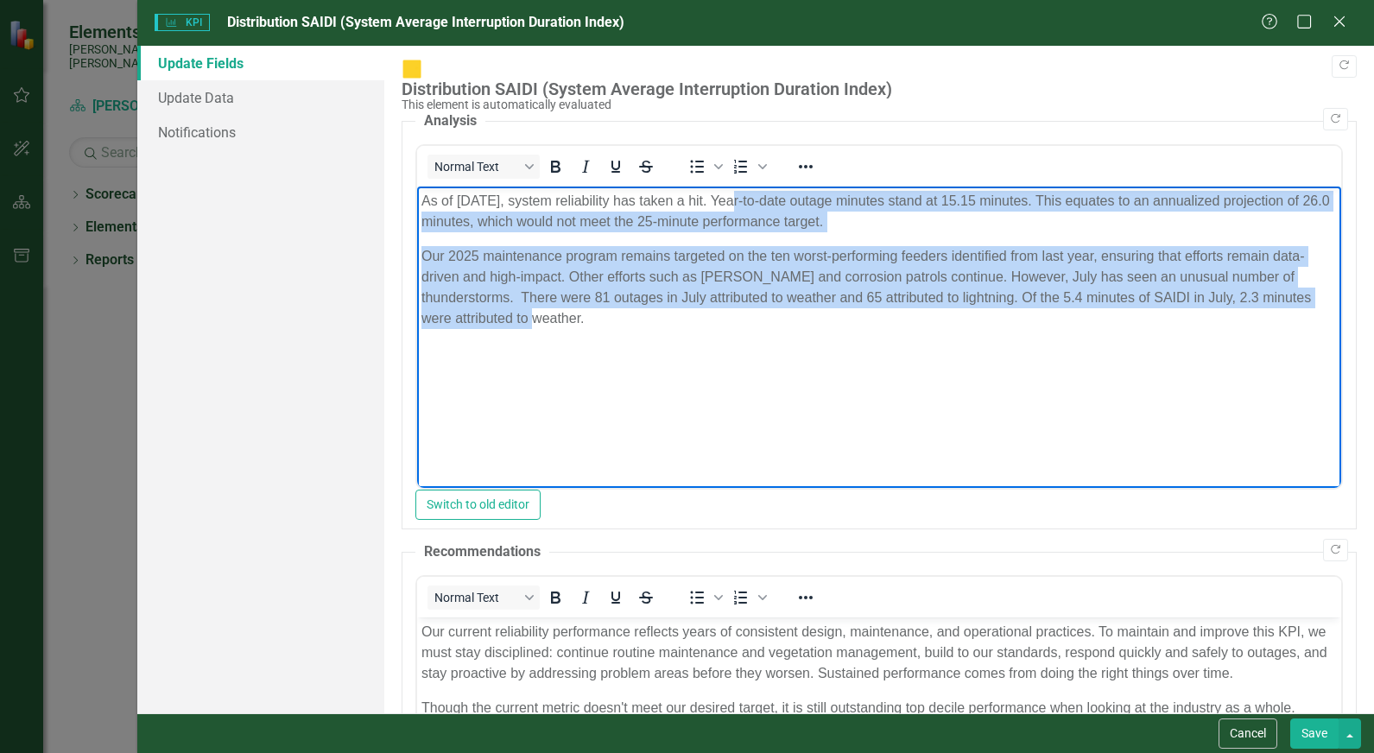
drag, startPoint x: 728, startPoint y: 198, endPoint x: 768, endPoint y: 325, distance: 133.2
click at [768, 325] on body "As of [DATE], system reliability has taken a hit. Year-to-date outage minutes s…" at bounding box center [879, 315] width 924 height 259
copy body "Year-to-date outage minutes stand at 15.15 minutes. This equates to an annualiz…"
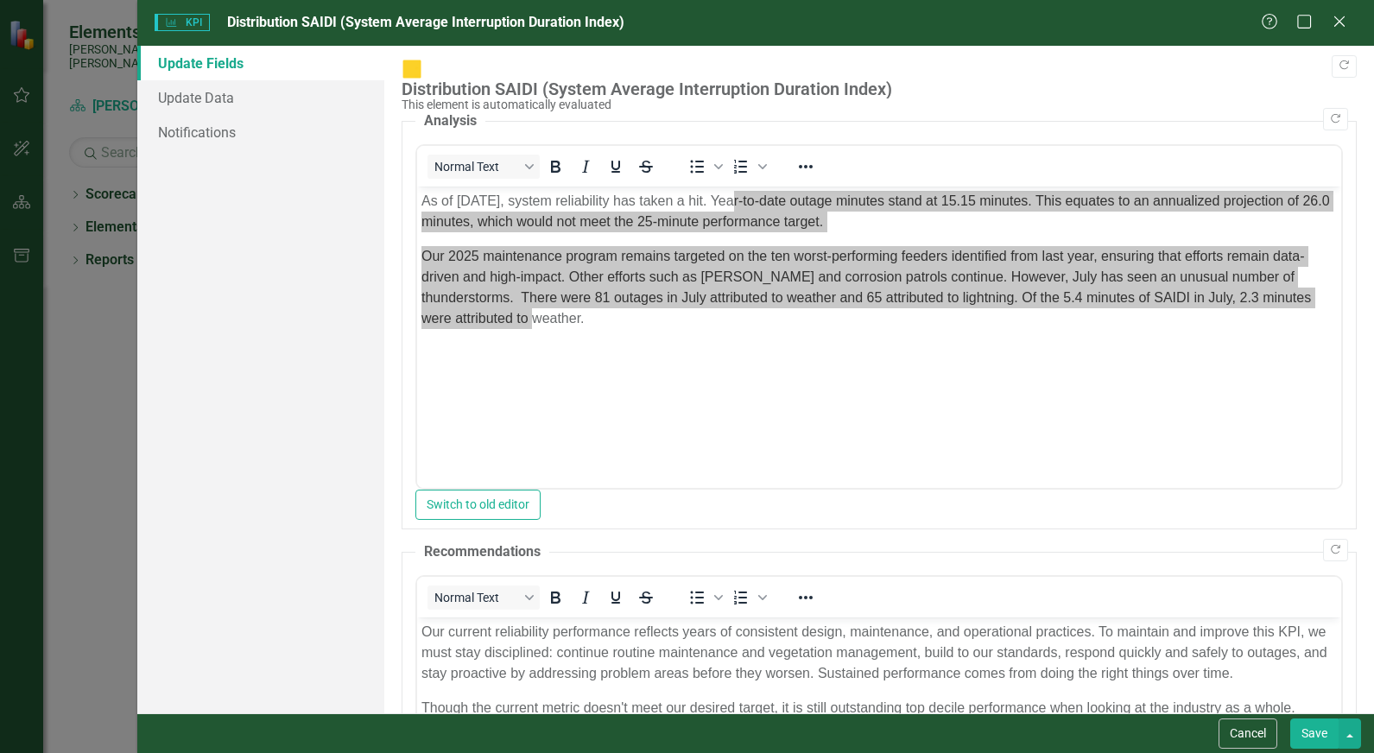
click at [185, 22] on span "KPI KPI" at bounding box center [182, 22] width 55 height 17
click at [1343, 22] on icon "Close" at bounding box center [1339, 21] width 22 height 16
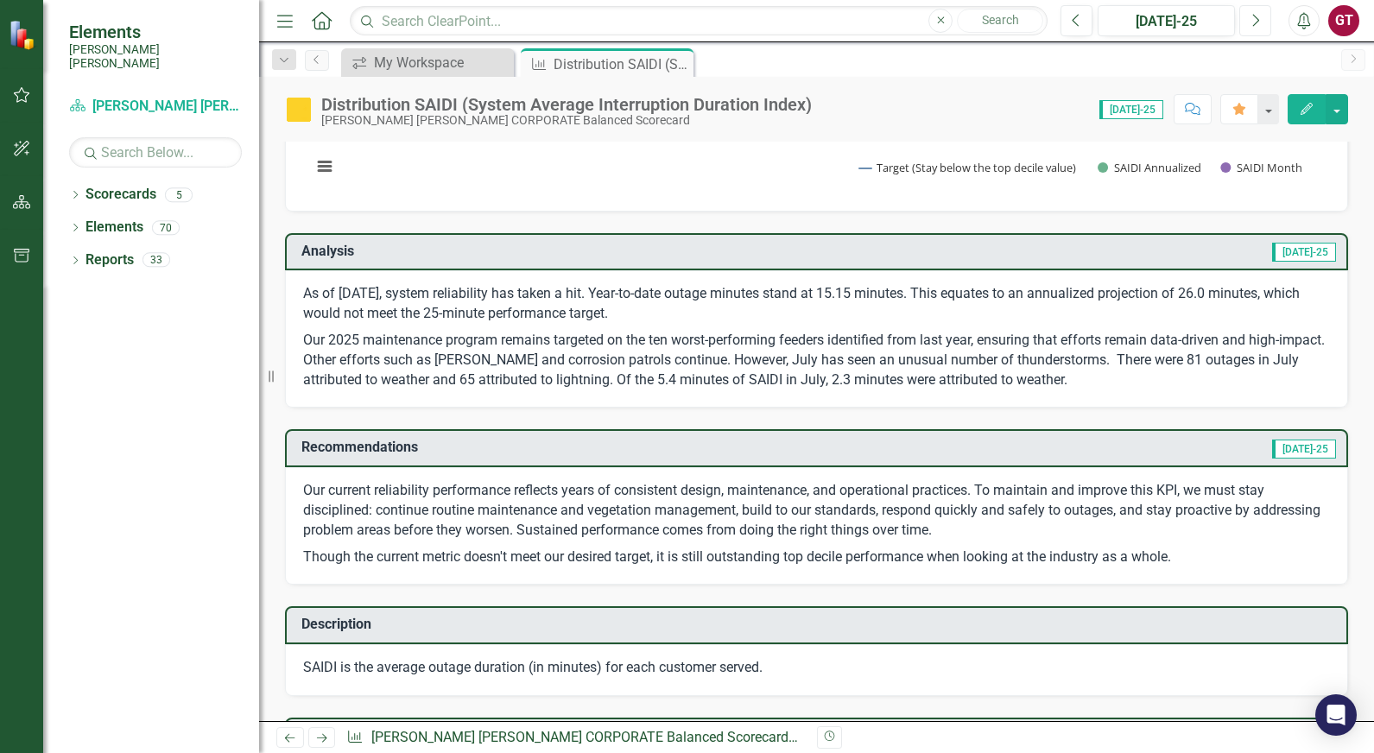
click at [1260, 23] on button "Next" at bounding box center [1255, 20] width 32 height 31
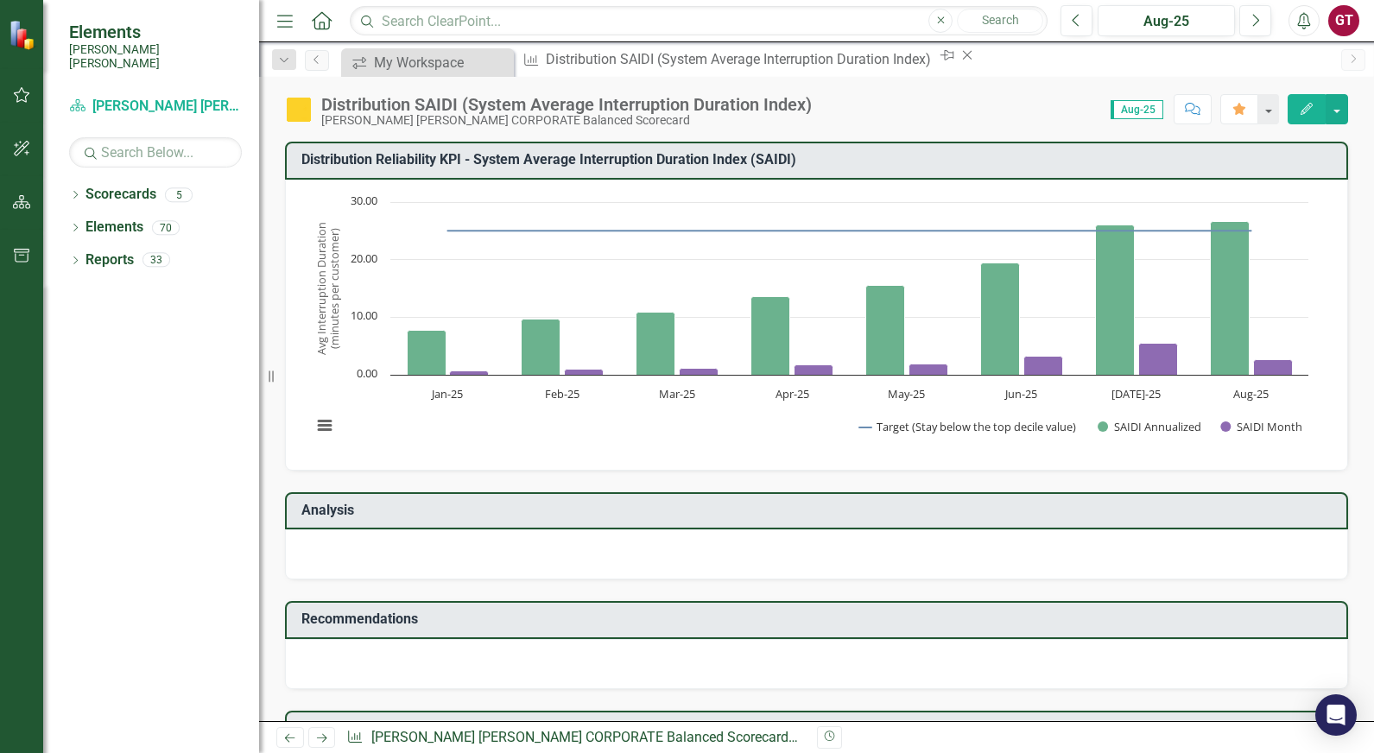
click at [1302, 103] on icon "Edit" at bounding box center [1306, 109] width 16 height 12
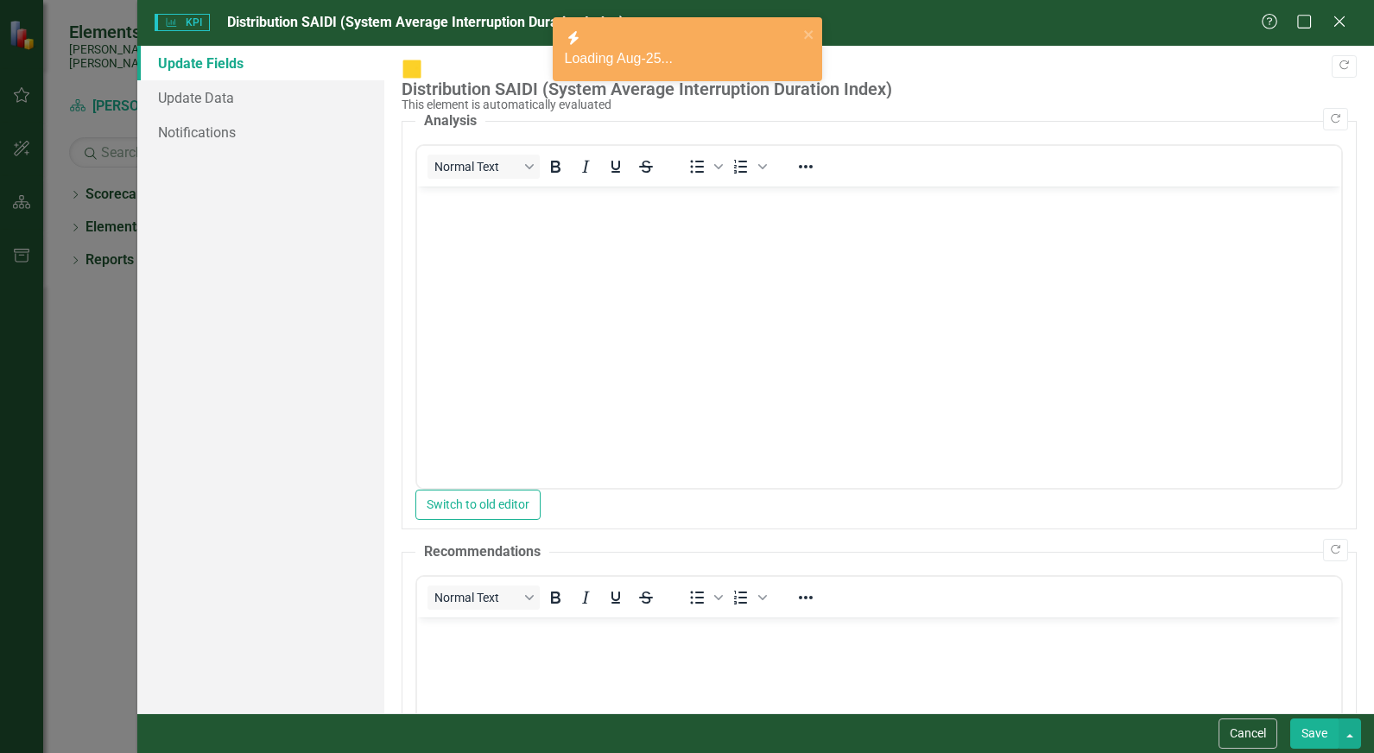
click at [497, 320] on body "Rich Text Area. Press ALT-0 for help." at bounding box center [879, 315] width 924 height 259
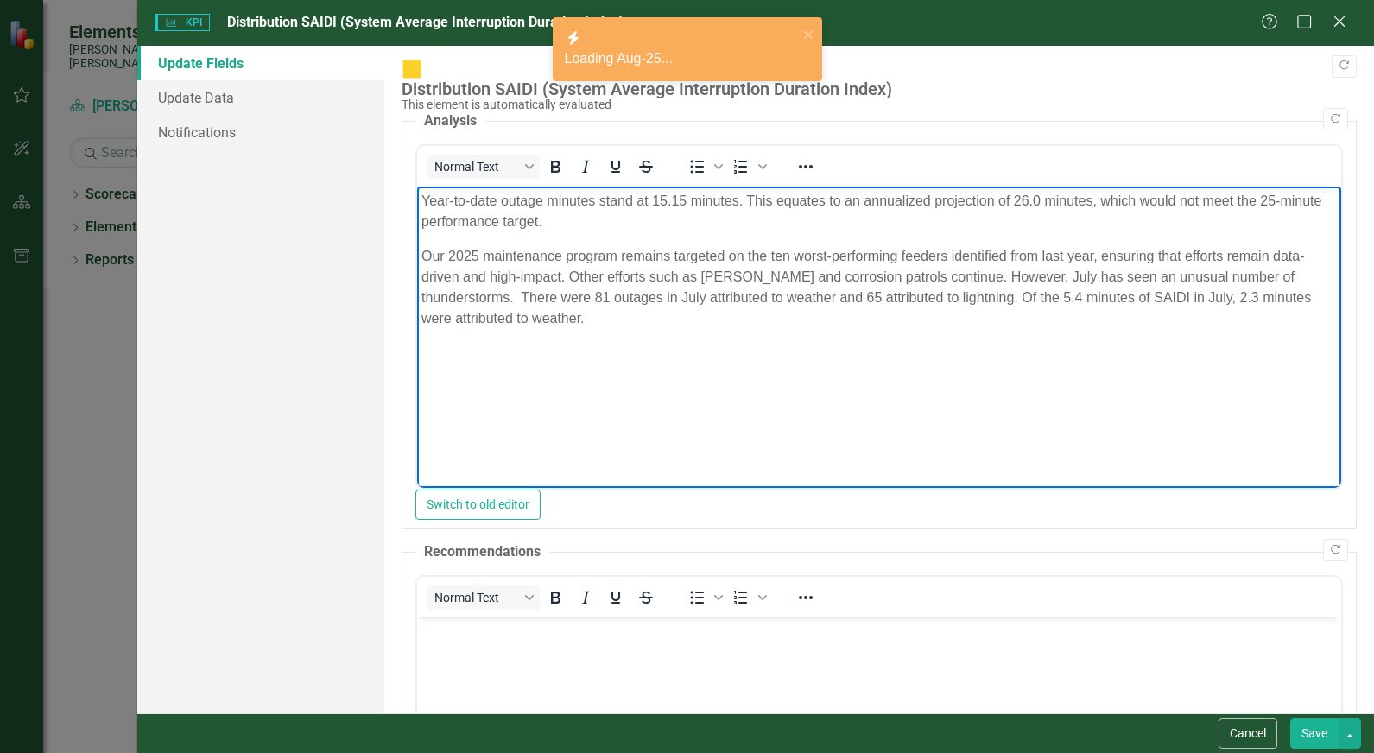
click at [808, 236] on body "Year-to-date outage minutes stand at 15.15 minutes. This equates to an annualiz…" at bounding box center [879, 315] width 924 height 259
click at [658, 194] on p "Year-to-date outage minutes stand at 15.15 minutes. This equates to an annualiz…" at bounding box center [878, 211] width 915 height 41
click at [662, 194] on p "Year-to-date outage minutes stand at 15.15 minutes. This equates to an annualiz…" at bounding box center [878, 211] width 915 height 41
drag, startPoint x: 660, startPoint y: 197, endPoint x: 686, endPoint y: 193, distance: 27.1
click at [686, 193] on p "Year-to-date outage minutes stand at 15.15 minutes. This equates to an annualiz…" at bounding box center [878, 211] width 915 height 41
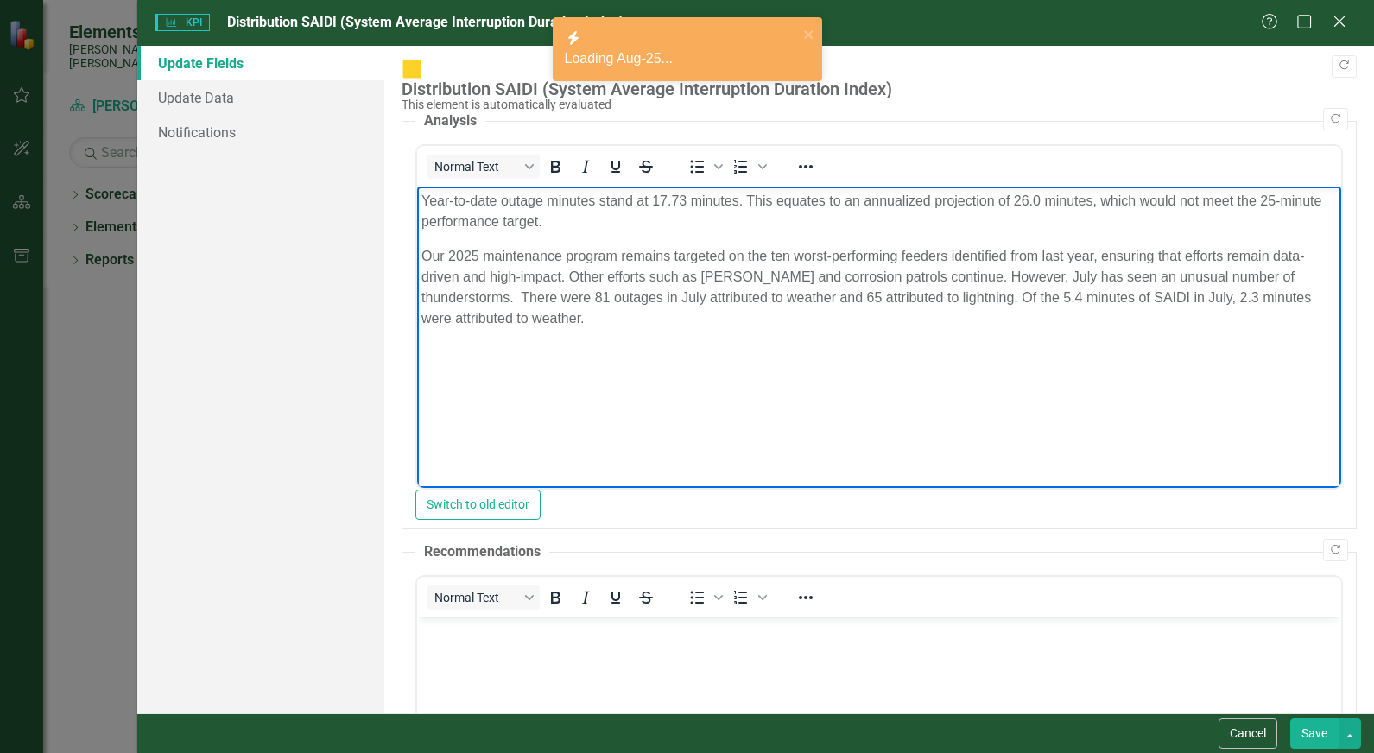
click at [1033, 195] on p "Year-to-date outage minutes stand at 17.73 minutes. This equates to an annualiz…" at bounding box center [878, 211] width 915 height 41
click at [934, 296] on p "Our 2025 maintenance program remains targeted on the ten worst-performing feede…" at bounding box center [878, 287] width 915 height 83
drag, startPoint x: 1022, startPoint y: 275, endPoint x: 1044, endPoint y: 275, distance: 21.6
click at [1044, 275] on p "Our 2025 maintenance program remains targeted on the ten worst-performing feede…" at bounding box center [878, 287] width 915 height 83
click at [934, 281] on p "Our 2025 maintenance program remains targeted on the ten worst-performing feede…" at bounding box center [878, 287] width 915 height 83
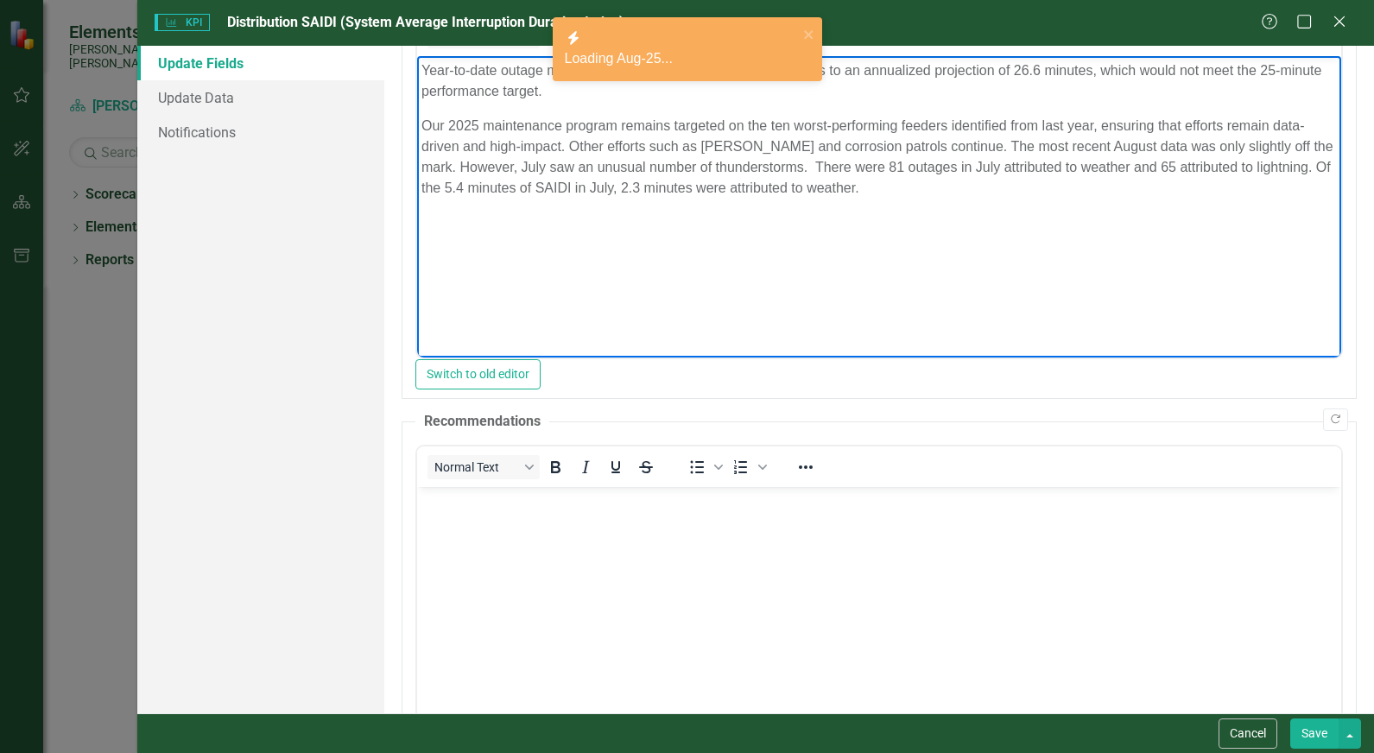
scroll to position [173, 0]
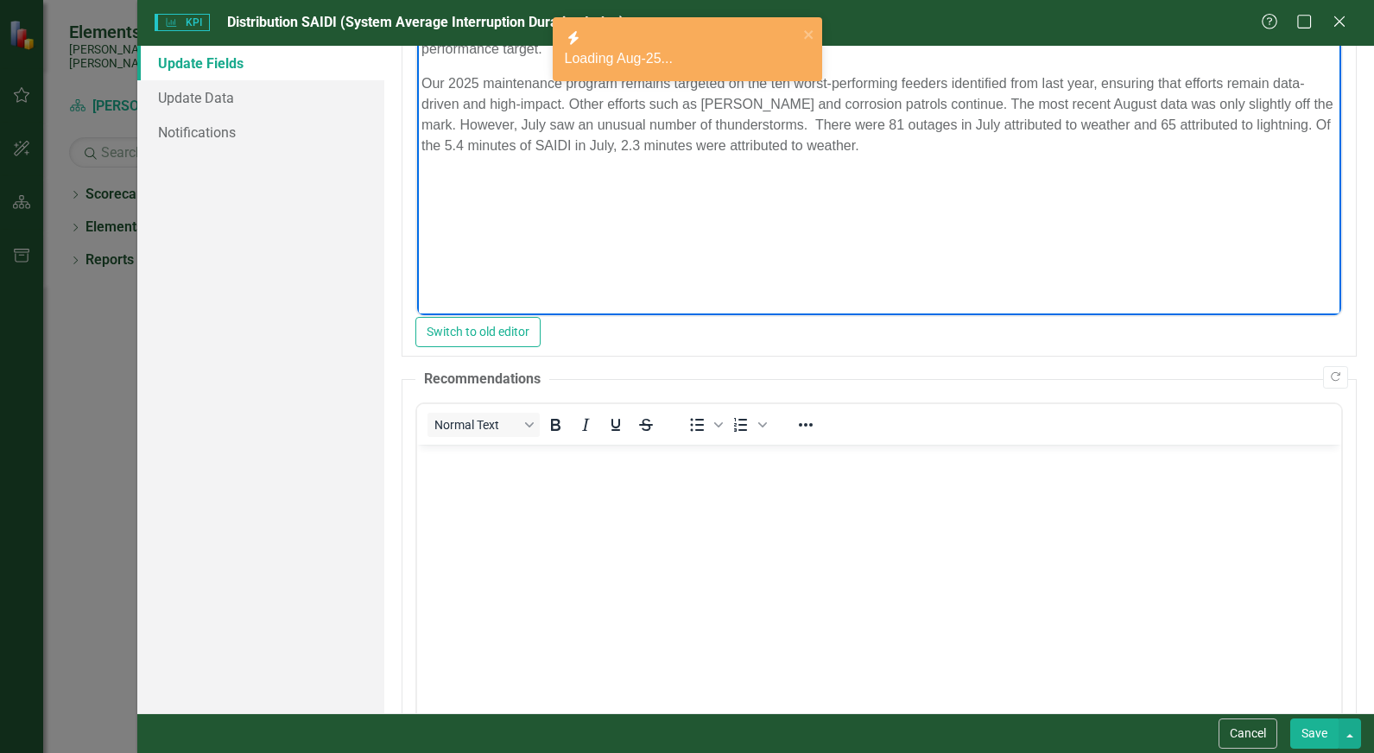
click at [880, 581] on body "Rich Text Area. Press ALT-0 for help." at bounding box center [879, 573] width 924 height 259
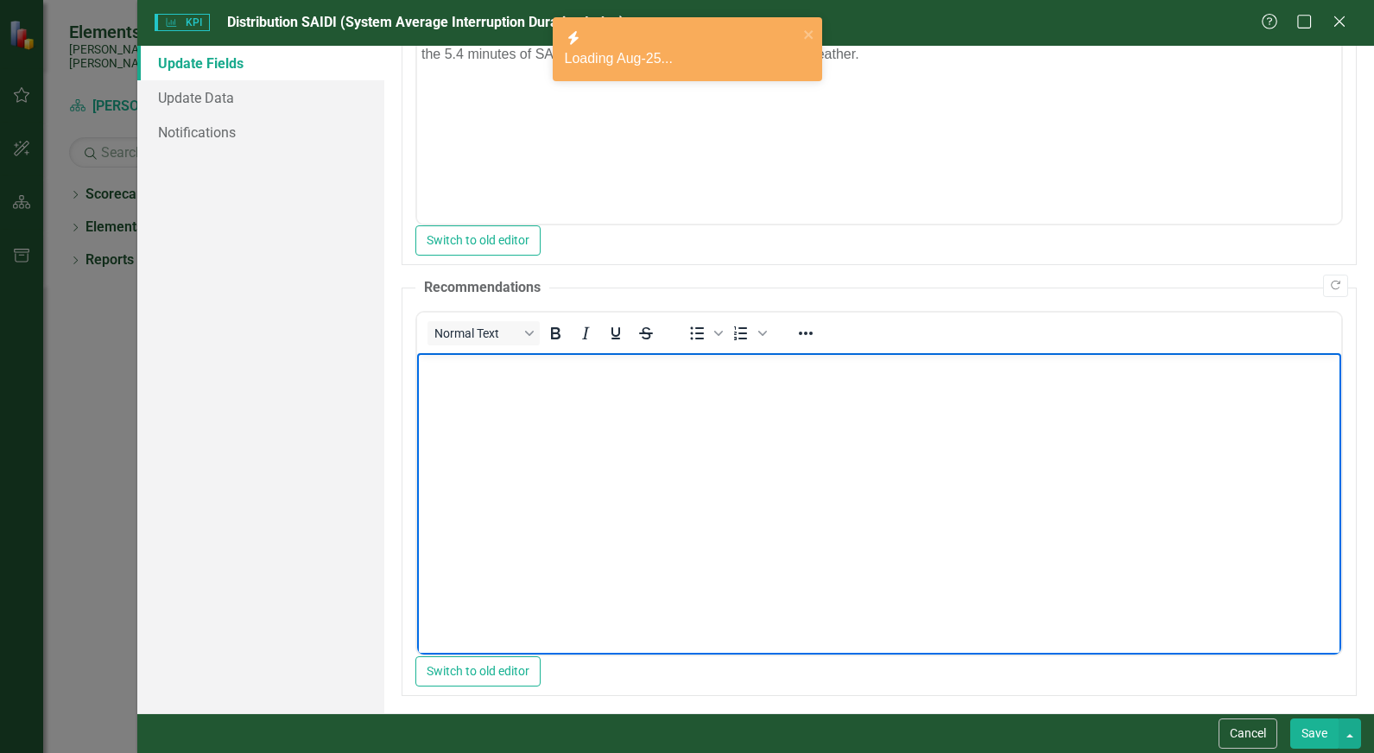
scroll to position [269, 0]
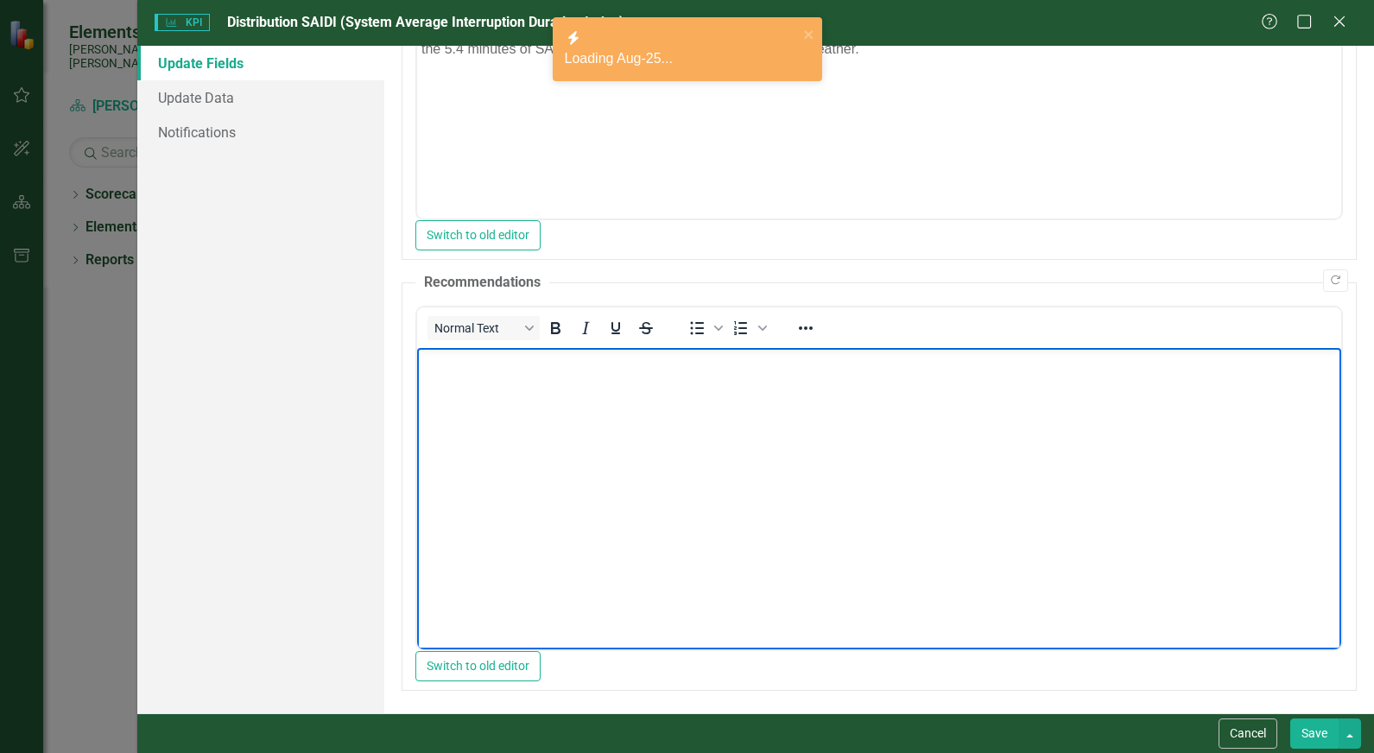
click at [1309, 732] on button "Save" at bounding box center [1314, 733] width 48 height 30
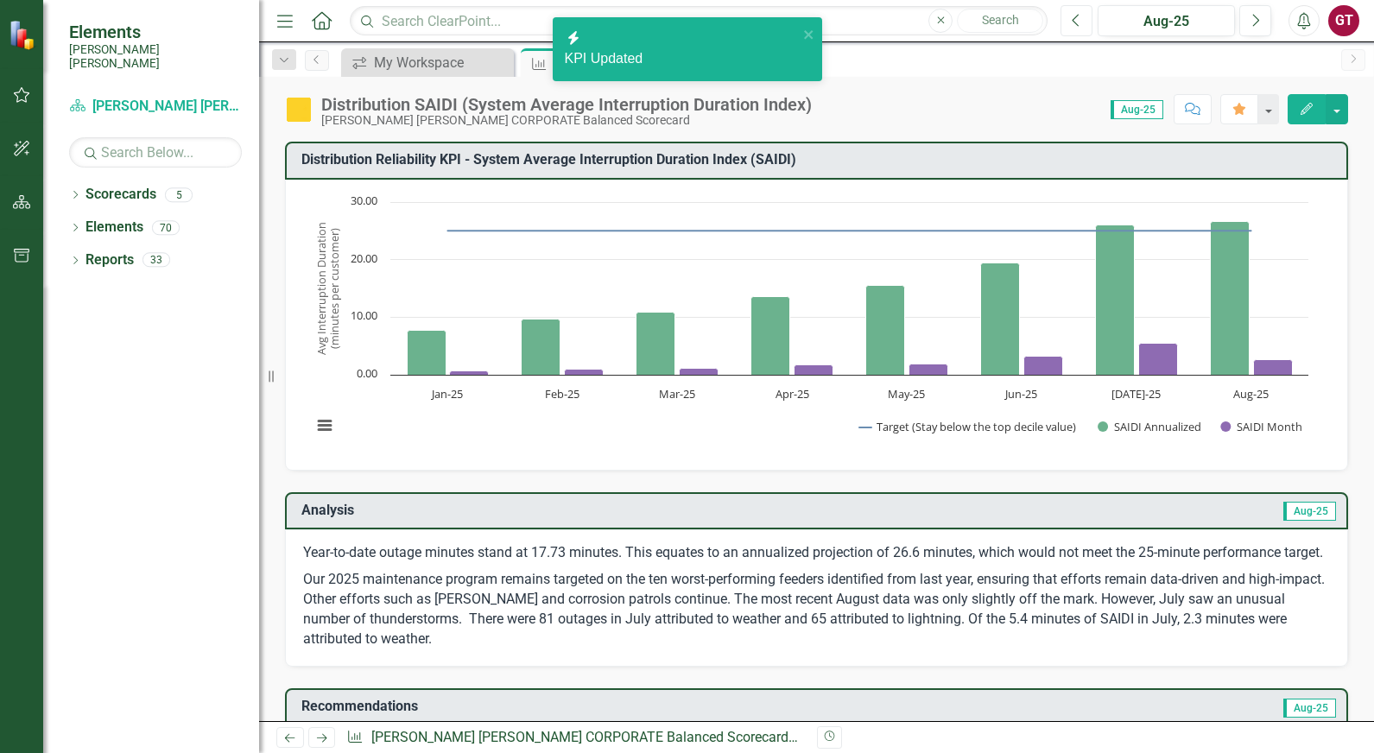
click at [1071, 16] on icon "Previous" at bounding box center [1075, 21] width 9 height 16
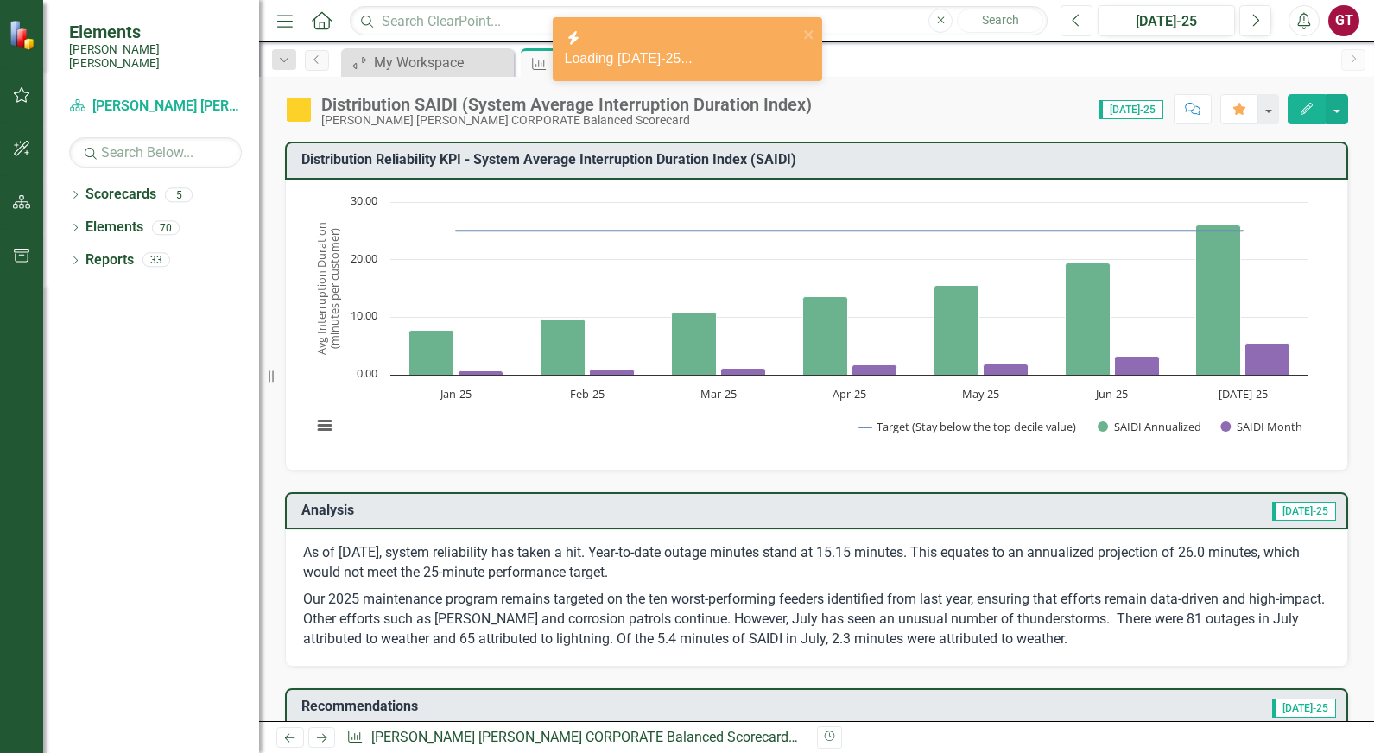
scroll to position [259, 0]
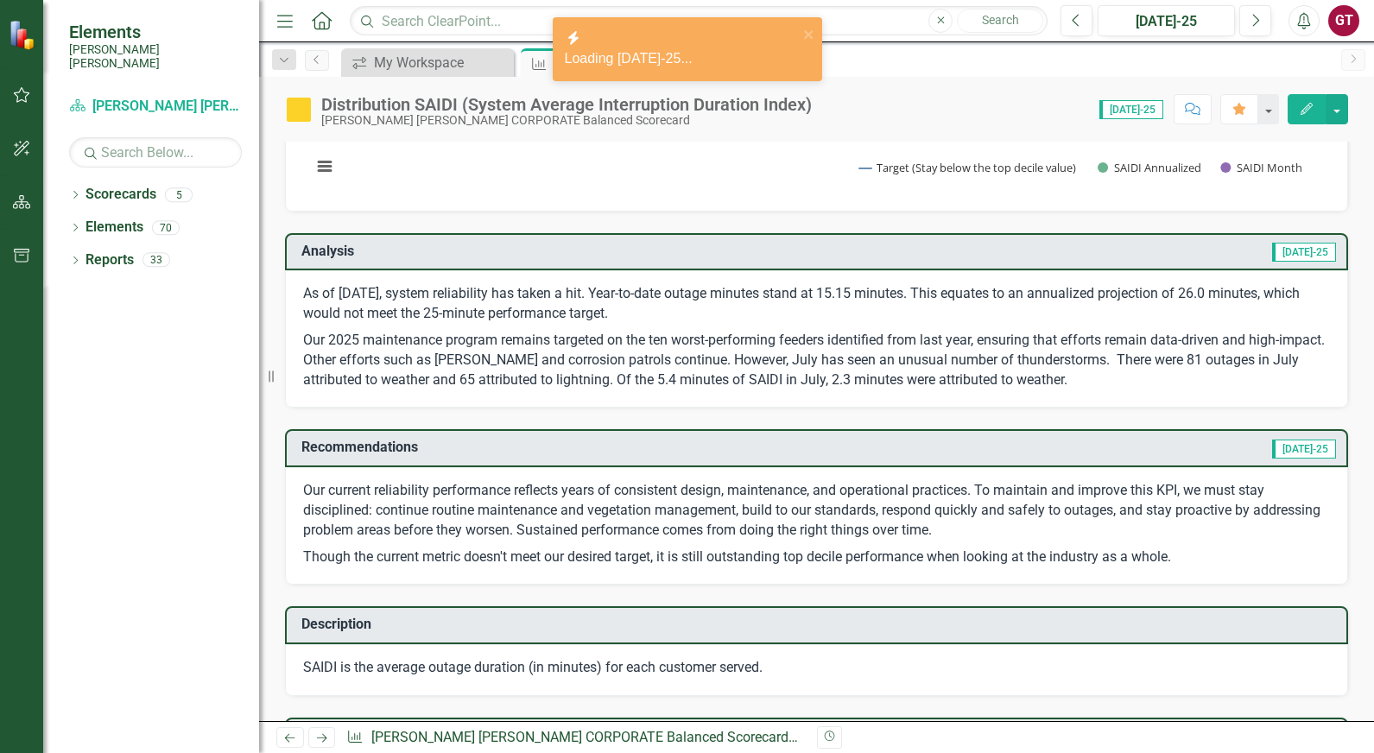
click at [1309, 112] on icon "Edit" at bounding box center [1306, 109] width 16 height 12
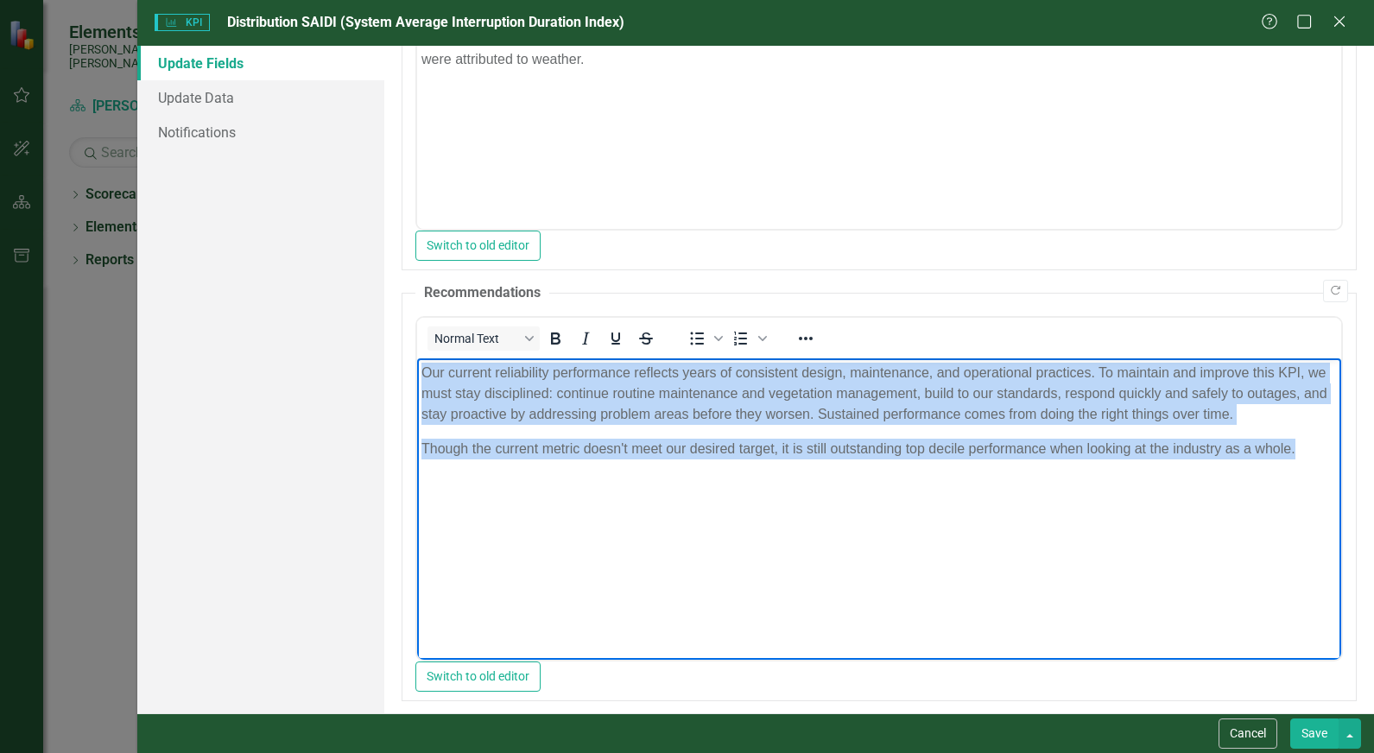
drag, startPoint x: 420, startPoint y: 370, endPoint x: 1753, endPoint y: 817, distance: 1406.0
click at [1336, 466] on html "Our current reliability performance reflects years of consistent design, mainte…" at bounding box center [879, 486] width 924 height 259
copy body "Our current reliability performance reflects years of consistent design, mainte…"
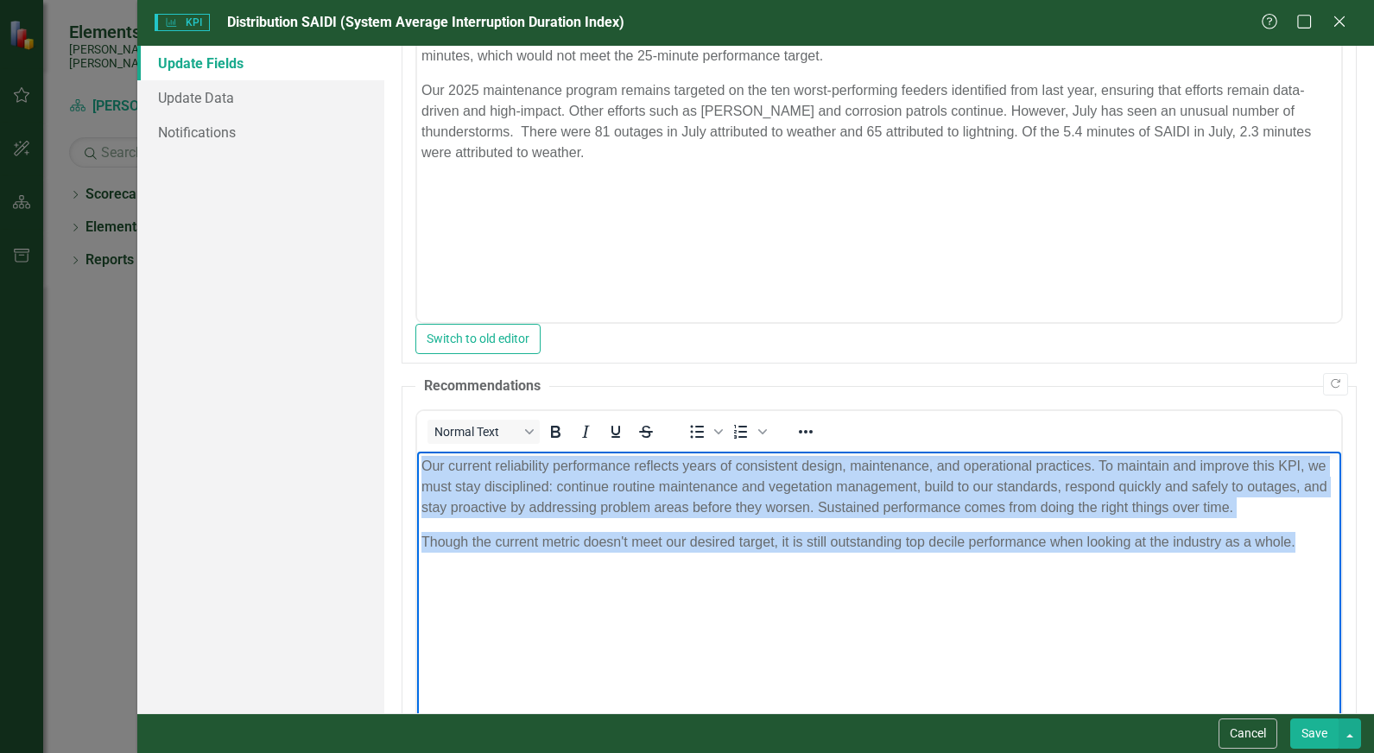
scroll to position [0, 0]
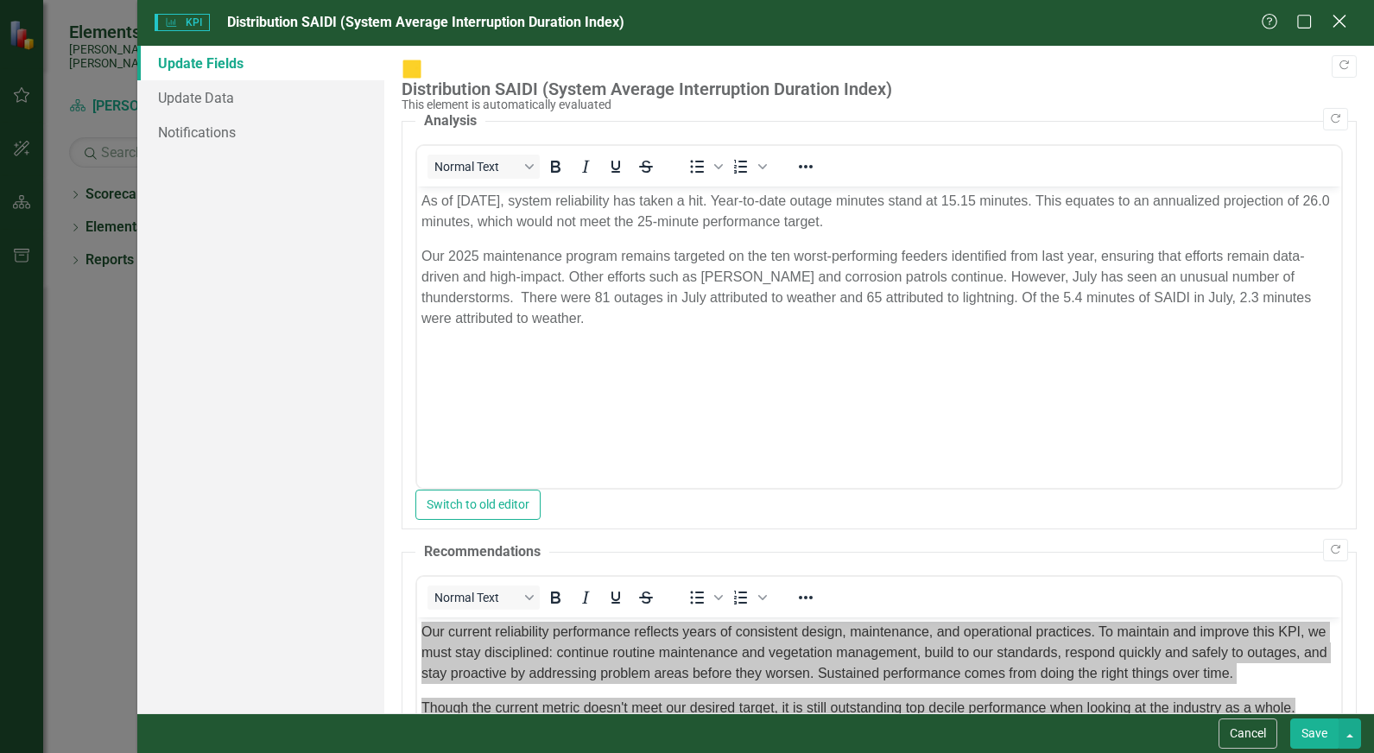
click at [1339, 22] on icon at bounding box center [1338, 21] width 13 height 13
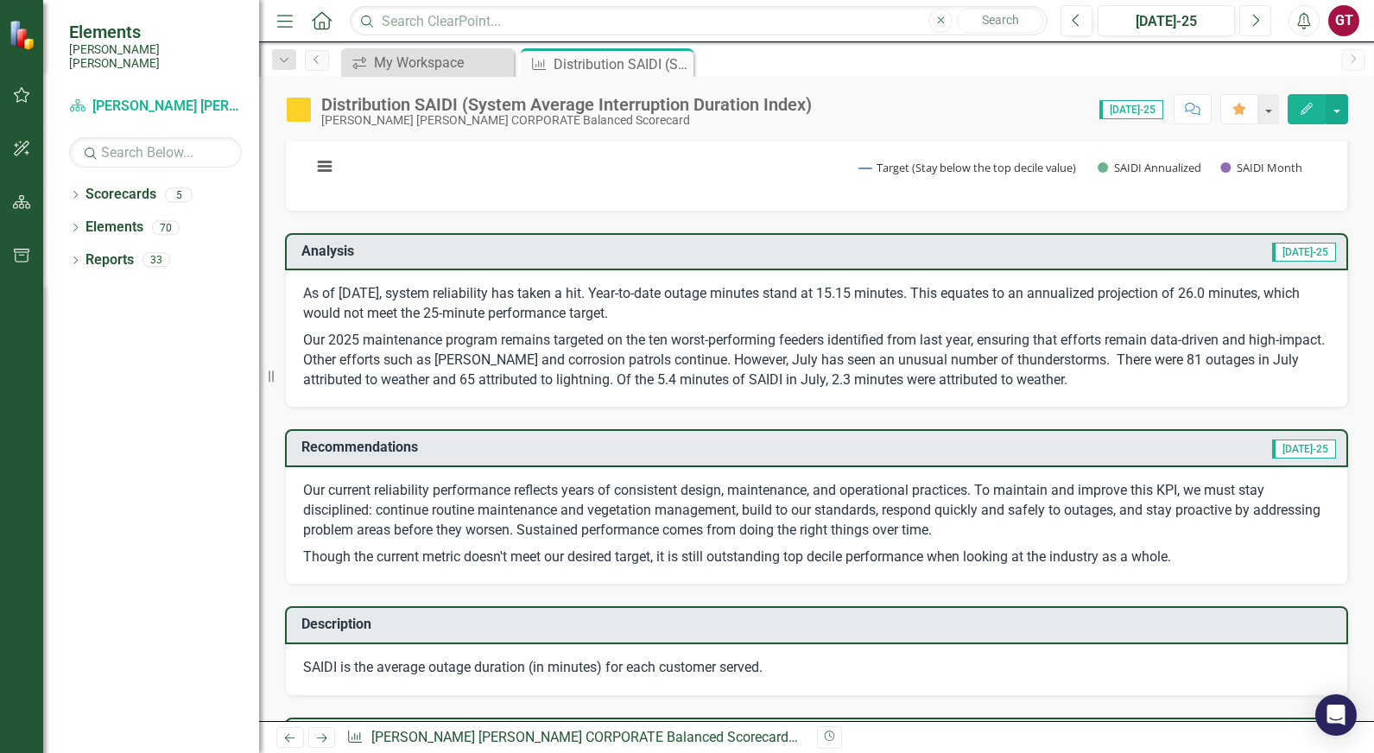
click at [1256, 16] on icon "Next" at bounding box center [1254, 21] width 9 height 16
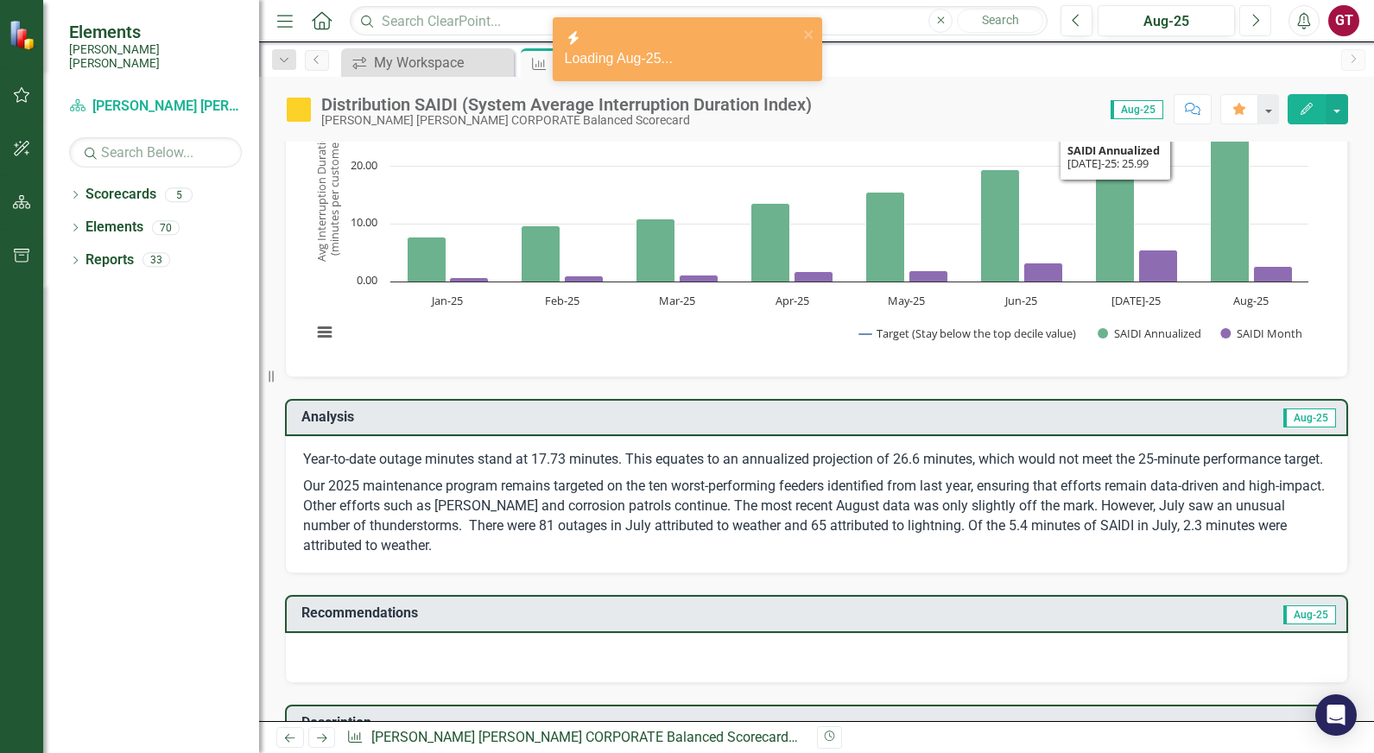
scroll to position [259, 0]
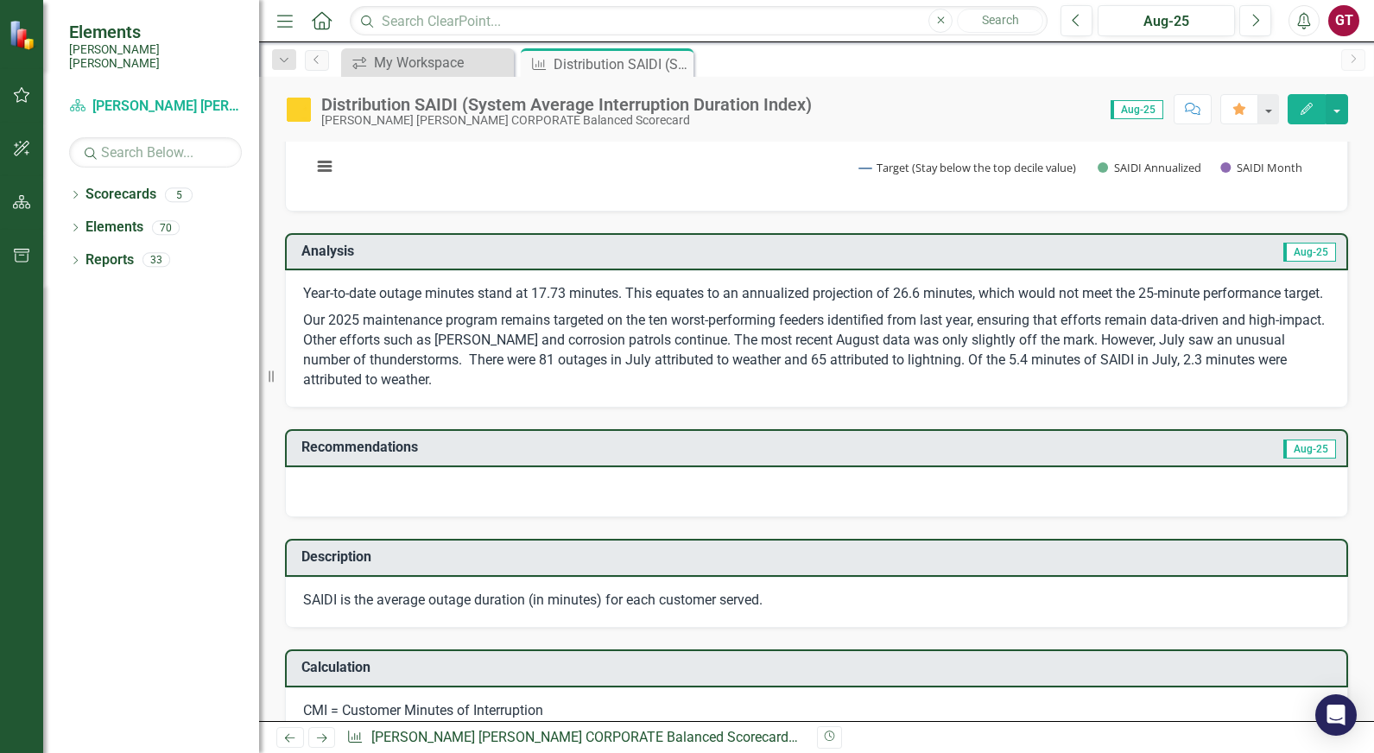
click at [1304, 104] on icon "Edit" at bounding box center [1306, 109] width 16 height 12
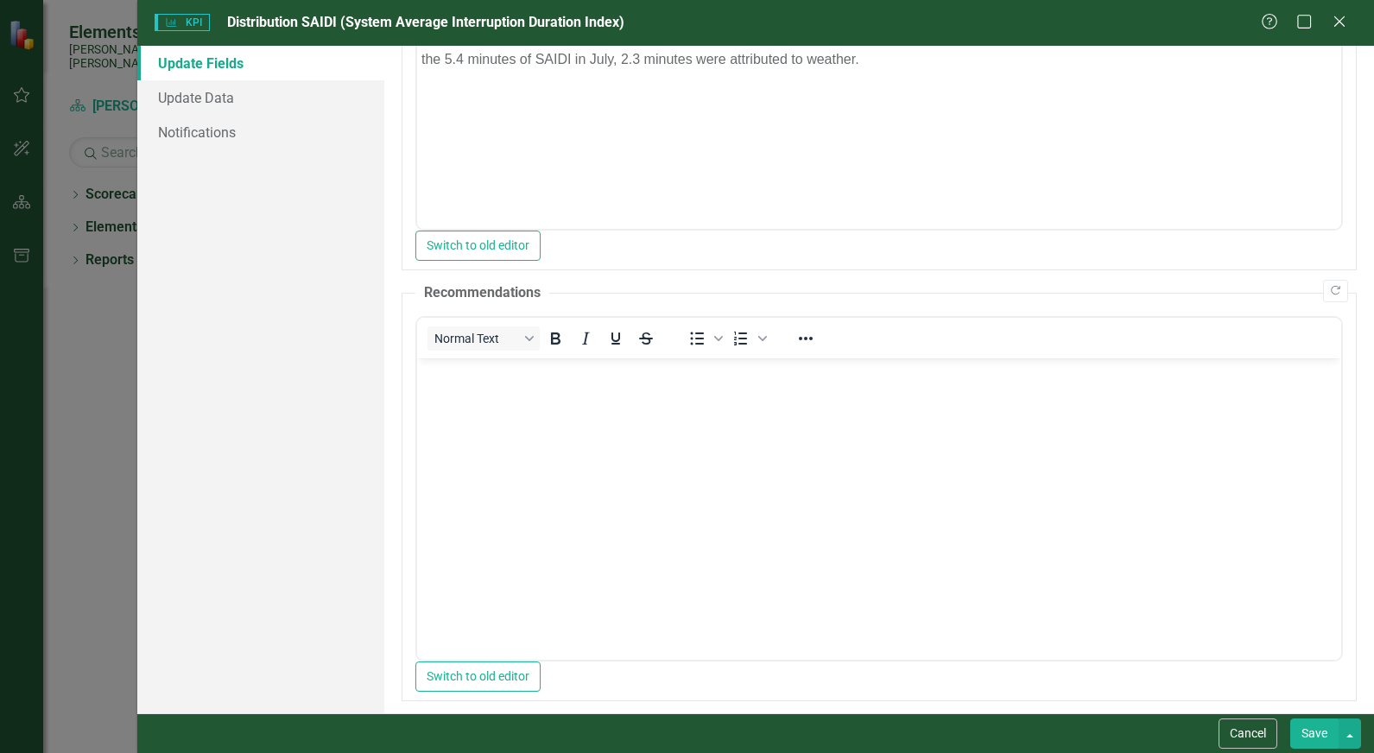
click at [516, 514] on body "Rich Text Area. Press ALT-0 for help." at bounding box center [879, 486] width 924 height 259
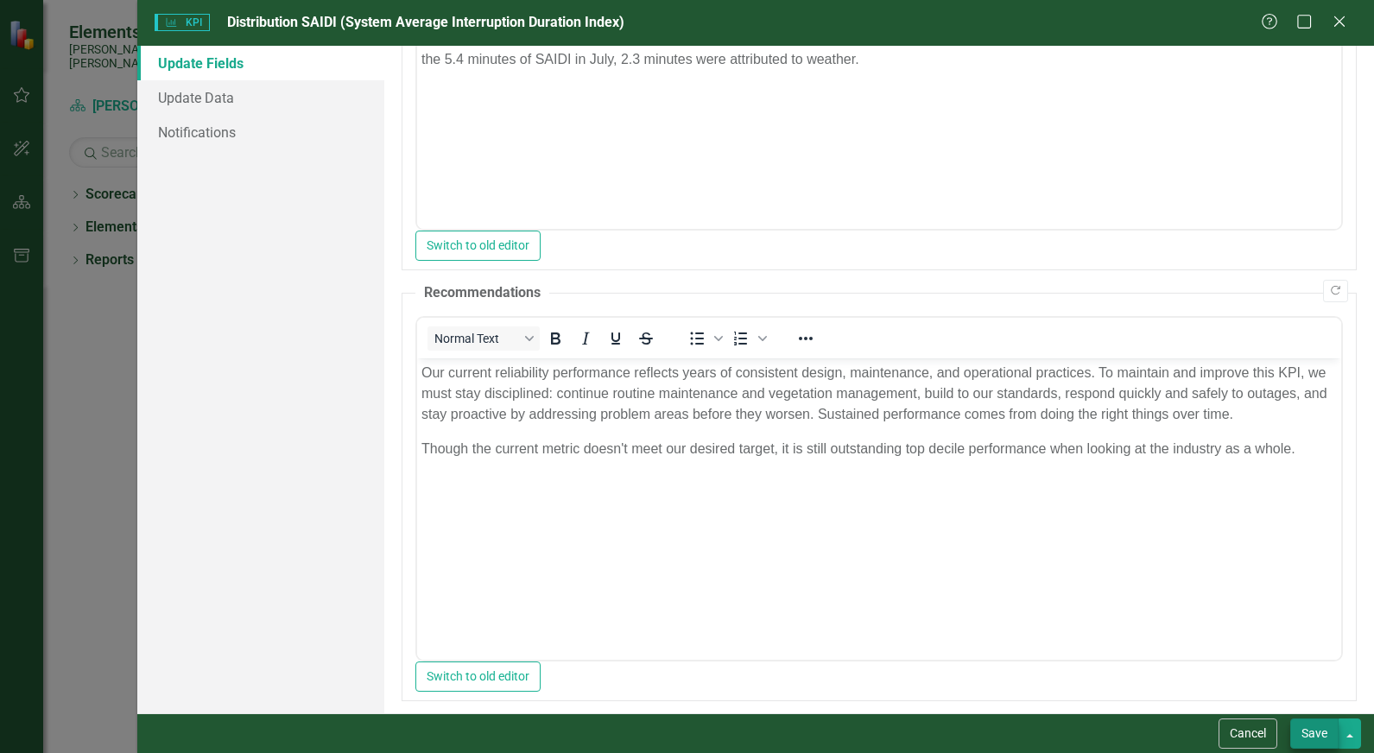
click at [1318, 735] on button "Save" at bounding box center [1314, 733] width 48 height 30
